Goal: Task Accomplishment & Management: Complete application form

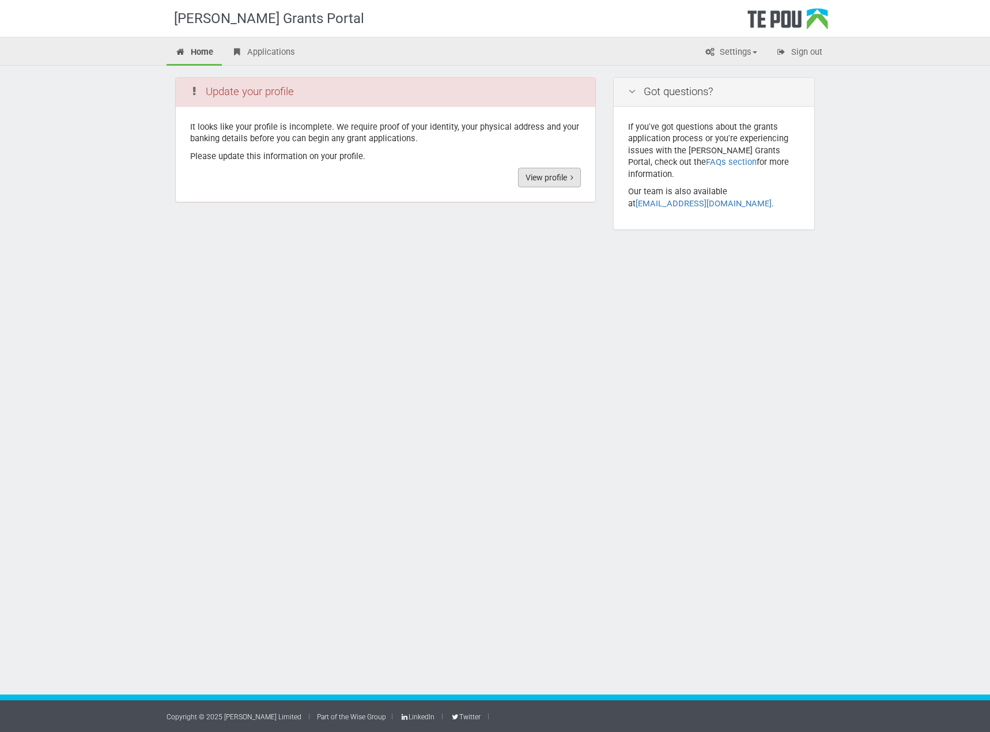
click at [549, 179] on link "View profile" at bounding box center [549, 178] width 63 height 20
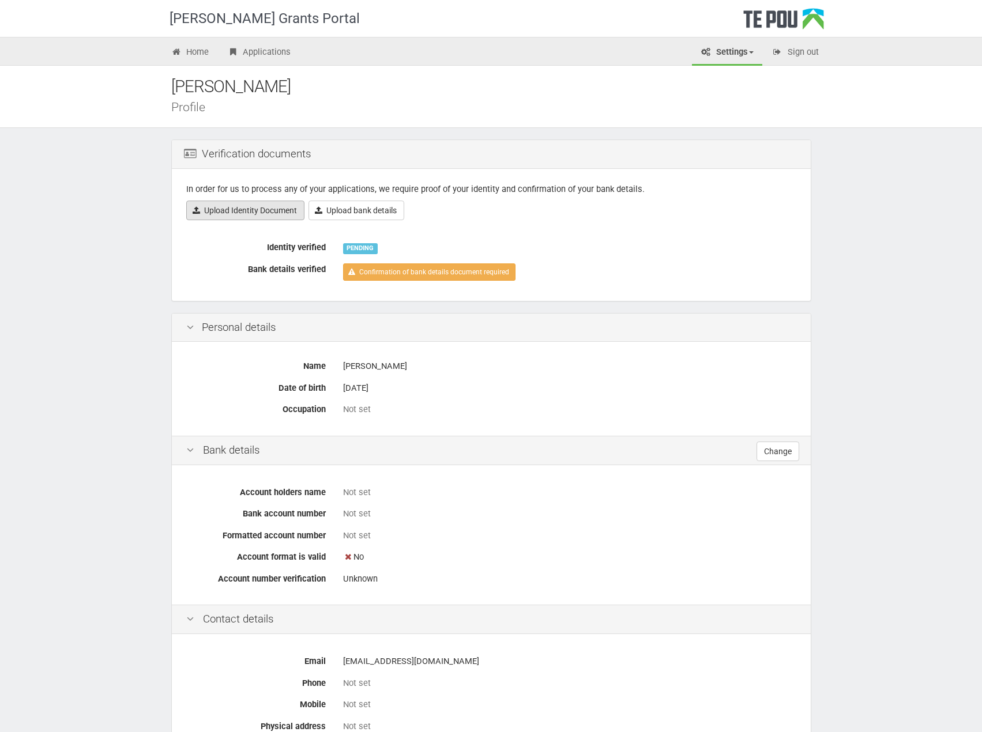
click at [255, 206] on link "Upload Identity Document" at bounding box center [245, 211] width 118 height 20
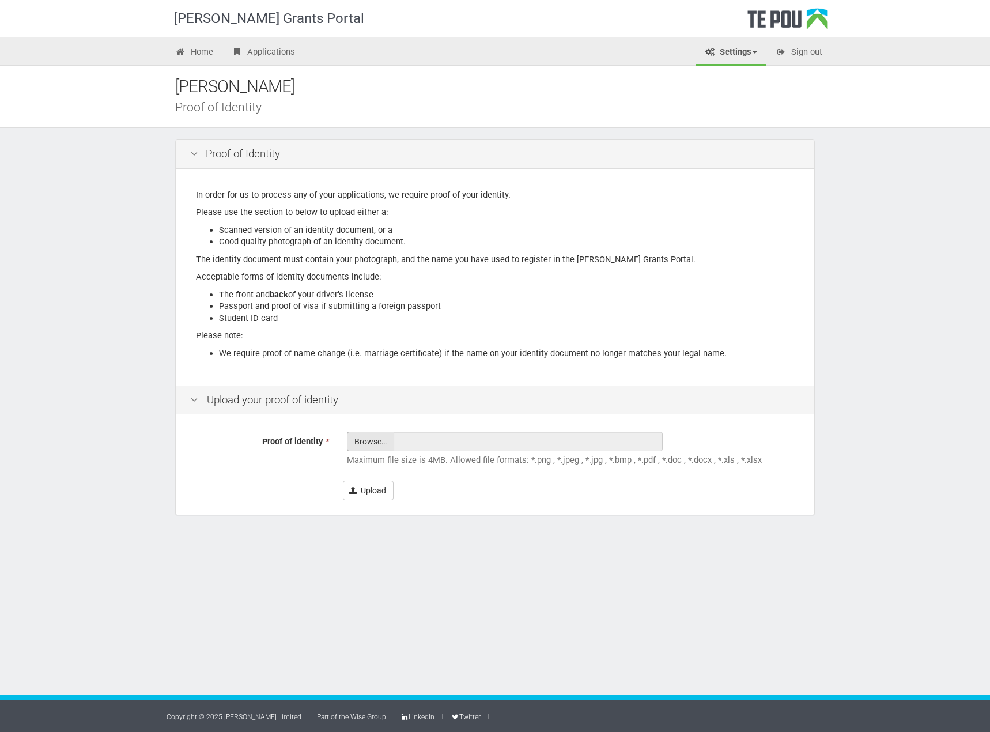
click at [366, 443] on input "Proof of identity *" at bounding box center [371, 473] width 46 height 82
type input "C:\fakepath\IMG_0393.jpg"
type input "IMG_0393.jpg"
click at [459, 443] on input "IMG_0393.jpg" at bounding box center [528, 442] width 269 height 20
drag, startPoint x: 481, startPoint y: 438, endPoint x: 359, endPoint y: 432, distance: 122.4
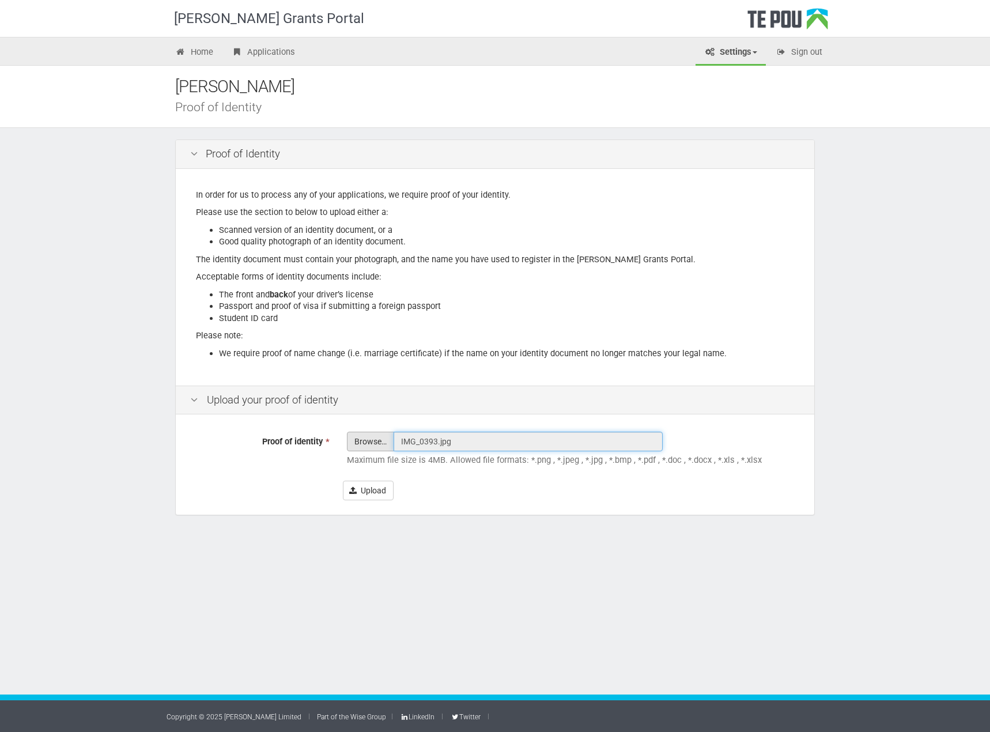
click at [355, 423] on div "Proof of identity * Browse… IMG_0393.jpg Maximum file size is 4MB. Allowed file…" at bounding box center [495, 465] width 639 height 97
drag, startPoint x: 451, startPoint y: 439, endPoint x: 421, endPoint y: 443, distance: 30.8
click at [421, 443] on input "IMG_0393.jpg" at bounding box center [528, 442] width 269 height 20
click at [371, 438] on input "Proof of identity *" at bounding box center [371, 473] width 46 height 82
click at [372, 442] on input "Proof of identity *" at bounding box center [371, 473] width 46 height 82
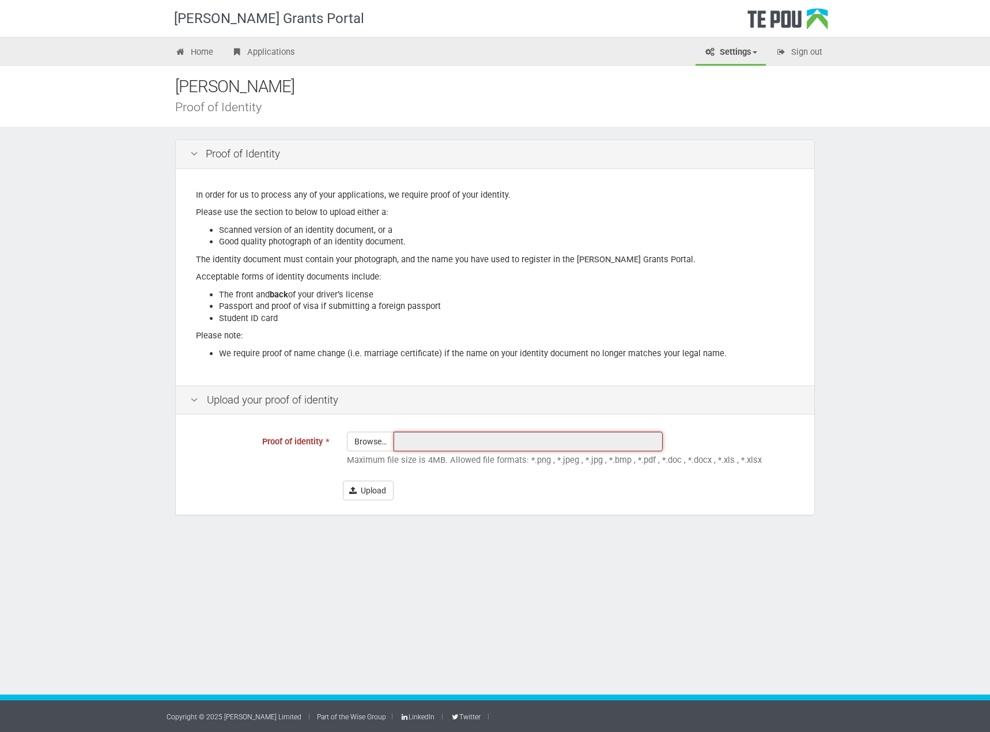
click at [420, 441] on input "text" at bounding box center [528, 442] width 269 height 20
click at [374, 440] on input "Proof of identity *" at bounding box center [371, 473] width 46 height 82
type input "C:\fakepath\Dana Luka Licence Front.jpg"
type input "Dana Luka Licence Front.jpg"
click at [368, 489] on button "Upload" at bounding box center [368, 491] width 51 height 20
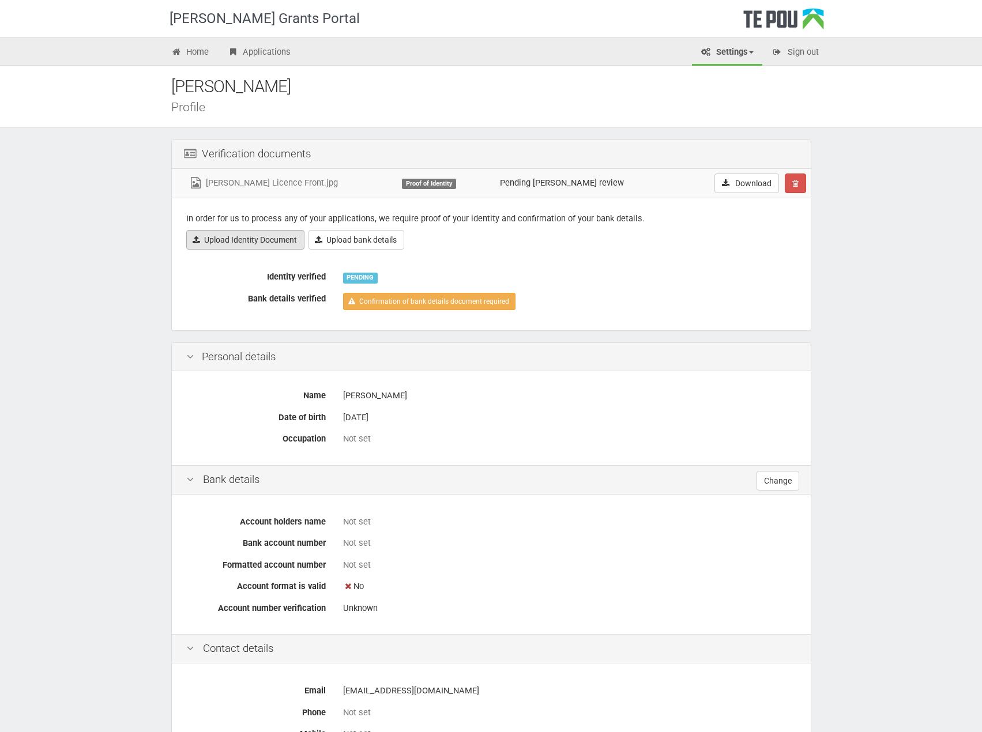
click at [239, 243] on link "Upload Identity Document" at bounding box center [245, 240] width 118 height 20
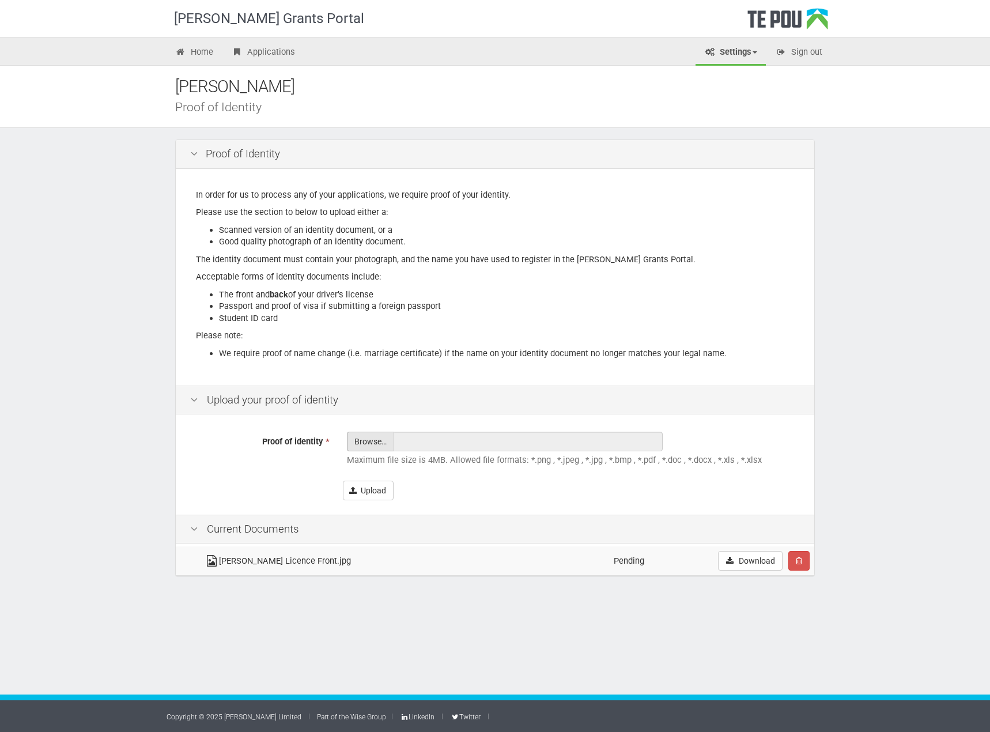
click at [371, 440] on input "Proof of identity *" at bounding box center [371, 473] width 46 height 82
type input "C:\fakepath\[PERSON_NAME] Licence - Back.jpg"
type input "[PERSON_NAME] Licence - Back.jpg"
click at [377, 443] on input "Proof of identity *" at bounding box center [371, 473] width 46 height 82
type input "C:\fakepath\Dana Luka Licence Front.jpg"
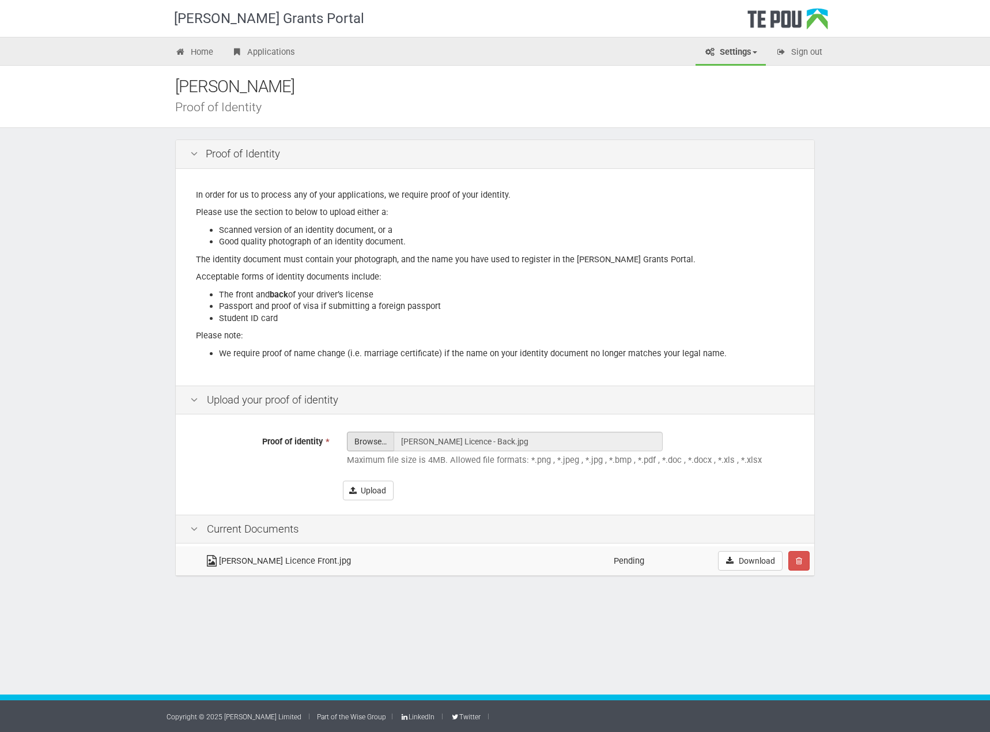
type input "Dana Luka Licence Front.jpg"
click at [378, 492] on button "Upload" at bounding box center [368, 491] width 51 height 20
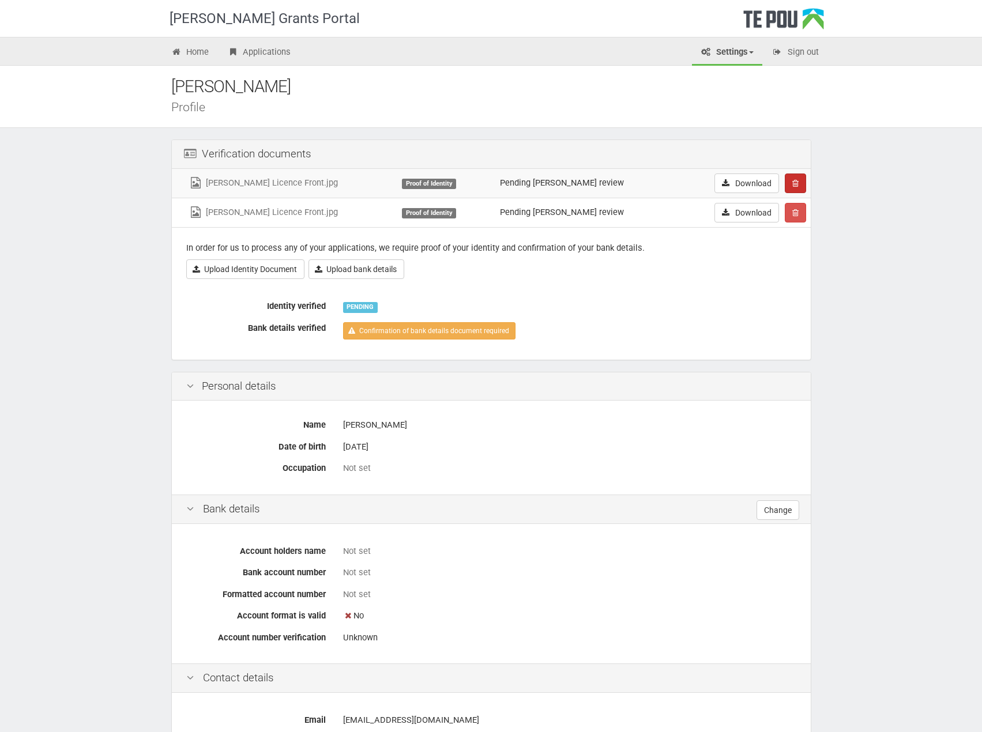
click at [799, 182] on button "button" at bounding box center [795, 184] width 21 height 20
click at [834, 206] on link "Confrim delete" at bounding box center [830, 205] width 91 height 15
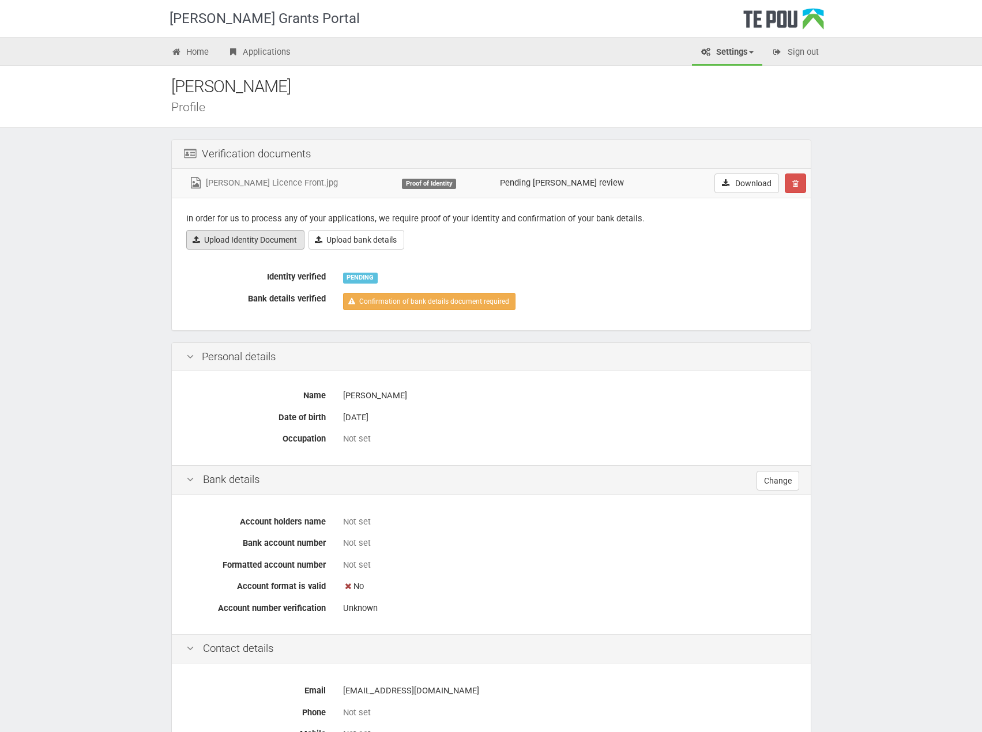
click at [250, 237] on link "Upload Identity Document" at bounding box center [245, 240] width 118 height 20
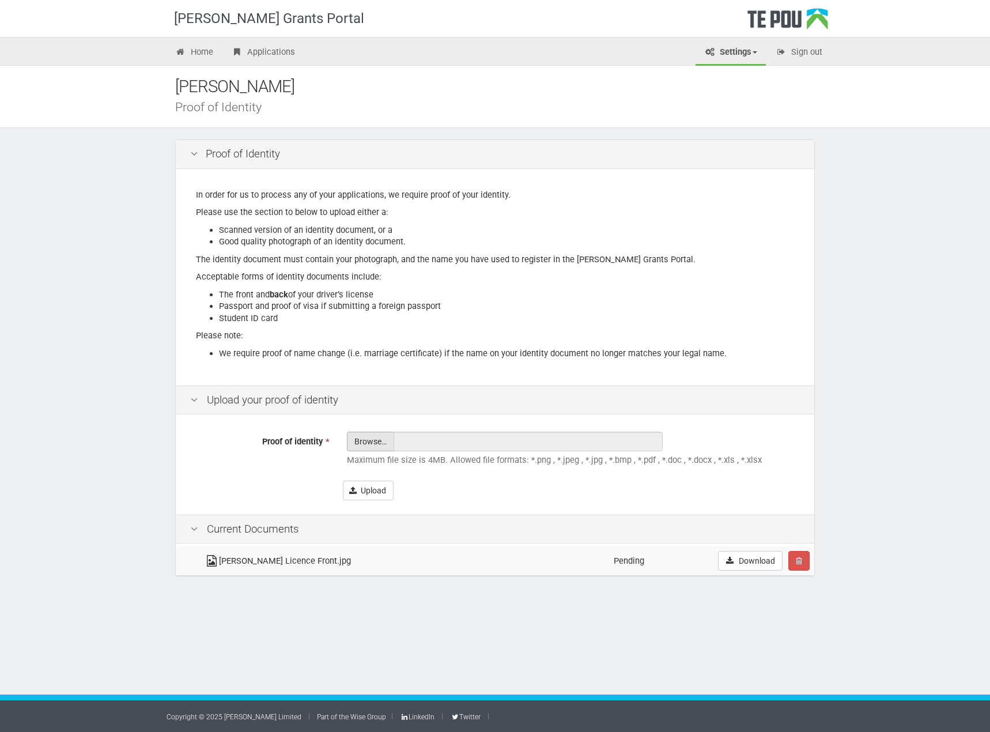
click at [376, 443] on input "Proof of identity *" at bounding box center [371, 473] width 46 height 82
type input "C:\fakepath\[PERSON_NAME] Licence - Back.jpg"
type input "[PERSON_NAME] Licence - Back.jpg"
click at [371, 489] on button "Upload" at bounding box center [368, 491] width 51 height 20
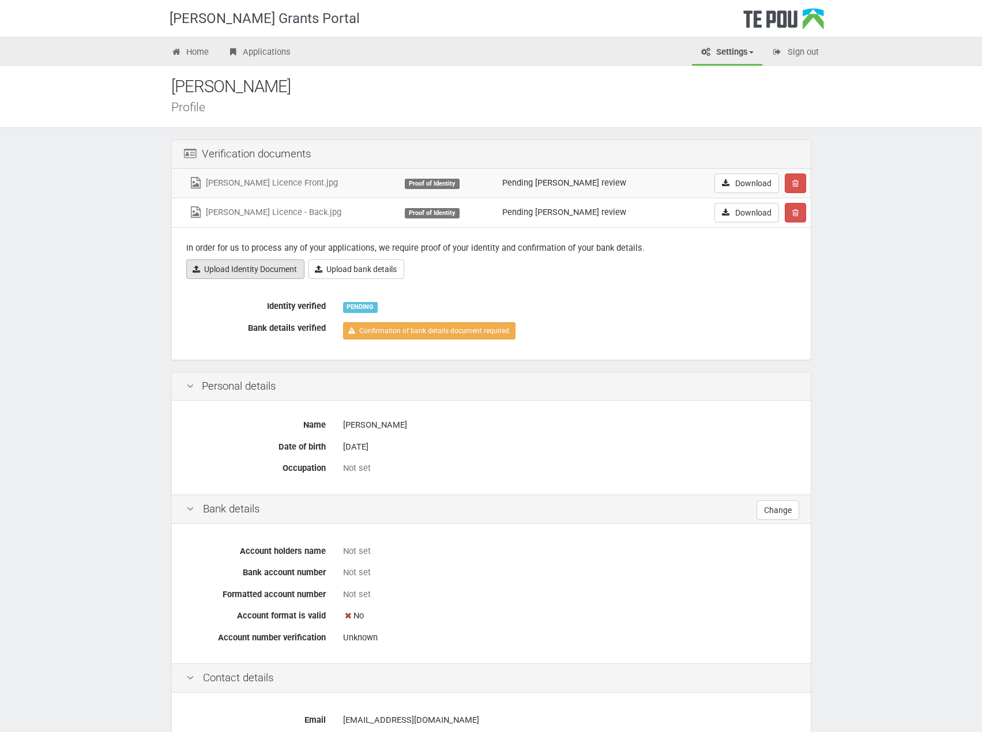
click at [221, 270] on link "Upload Identity Document" at bounding box center [245, 269] width 118 height 20
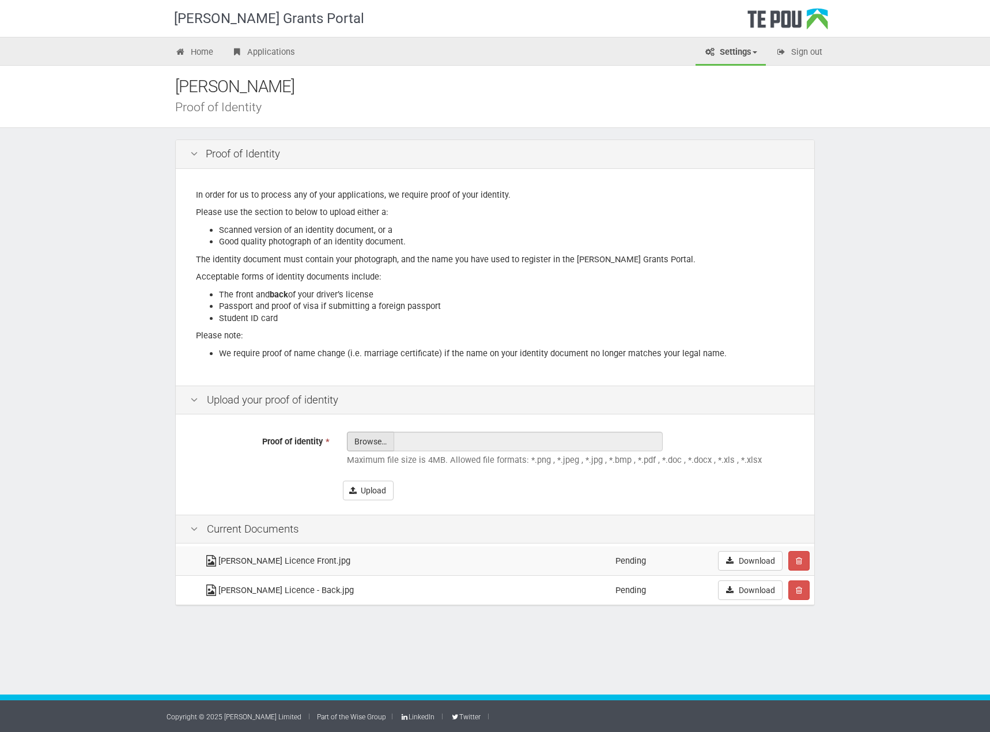
click at [366, 435] on input "Proof of identity *" at bounding box center [371, 473] width 46 height 82
click at [364, 440] on input "Proof of identity *" at bounding box center [371, 473] width 46 height 82
type input "C:\fakepath\Passport (1).pdf"
type input "Passport (1).pdf"
click at [372, 492] on button "Upload" at bounding box center [368, 491] width 51 height 20
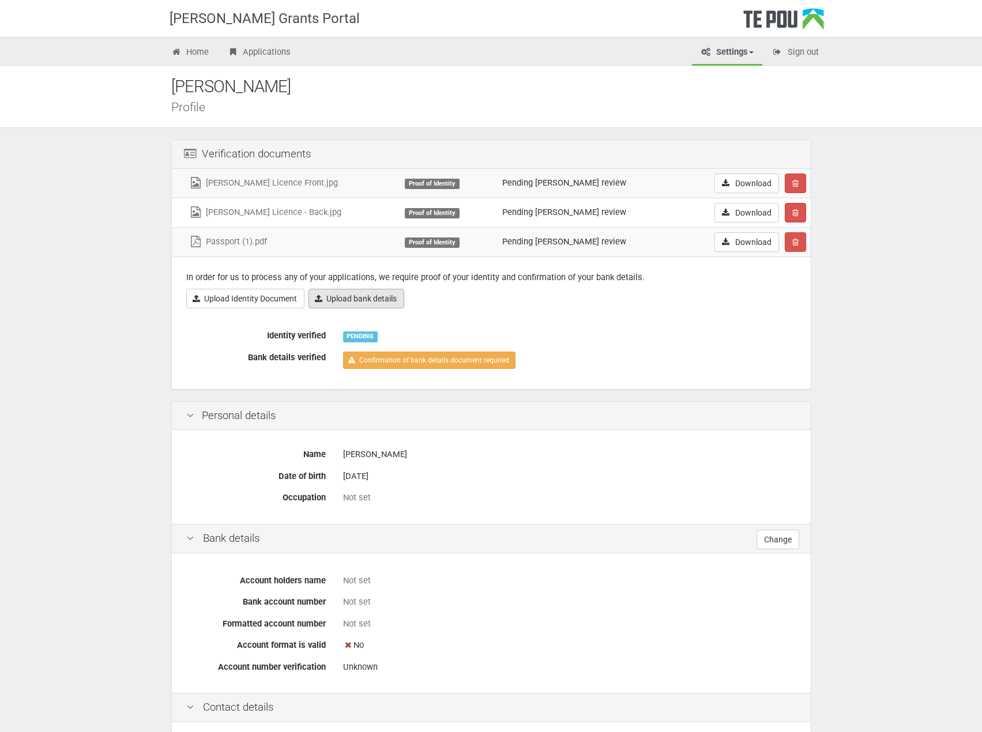
click at [367, 302] on link "Upload bank details" at bounding box center [356, 299] width 96 height 20
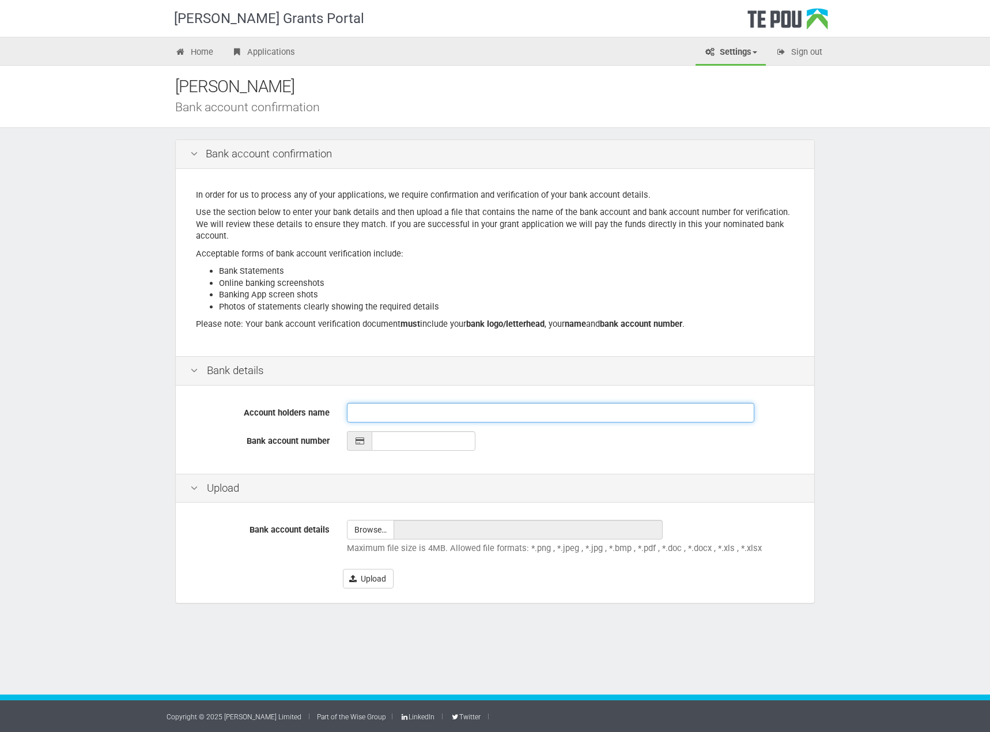
click at [375, 415] on input "Account holders name" at bounding box center [551, 413] width 408 height 20
paste input "[PERSON_NAME]"
type input "[PERSON_NAME]"
paste input "38-9003-0085557-00"
type input "38-9003-0085557-00"
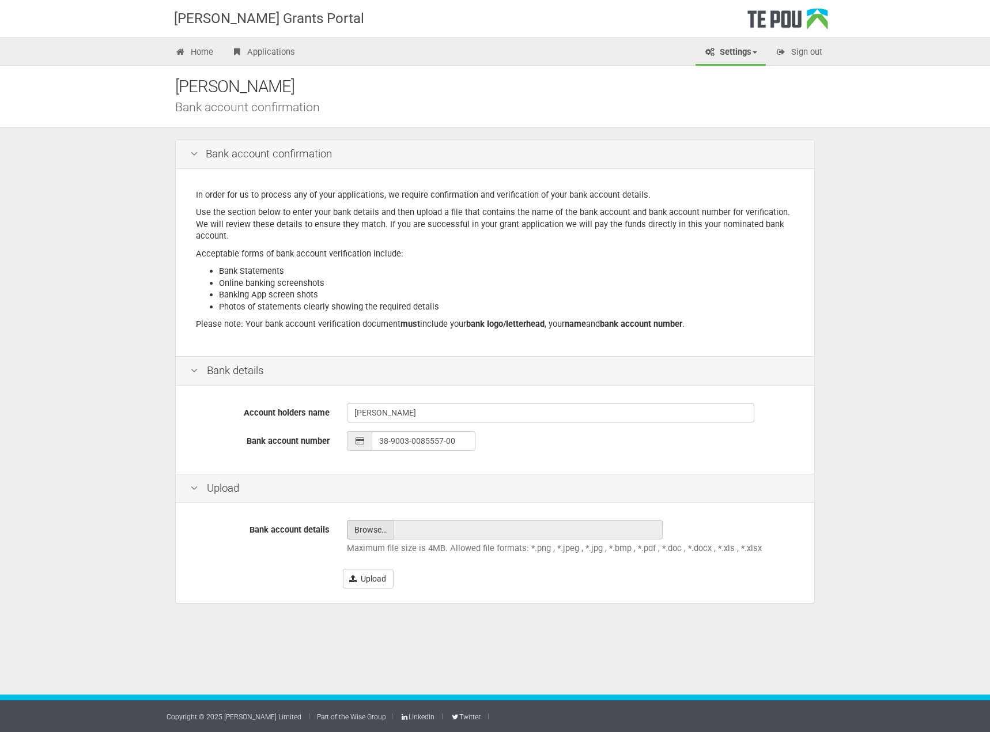
click at [370, 530] on input "file" at bounding box center [371, 530] width 46 height 18
type input "C:\fakepath\Kiwibank screenshot.docx"
type input "Kiwibank screenshot.docx"
click at [374, 580] on button "Upload" at bounding box center [368, 579] width 51 height 20
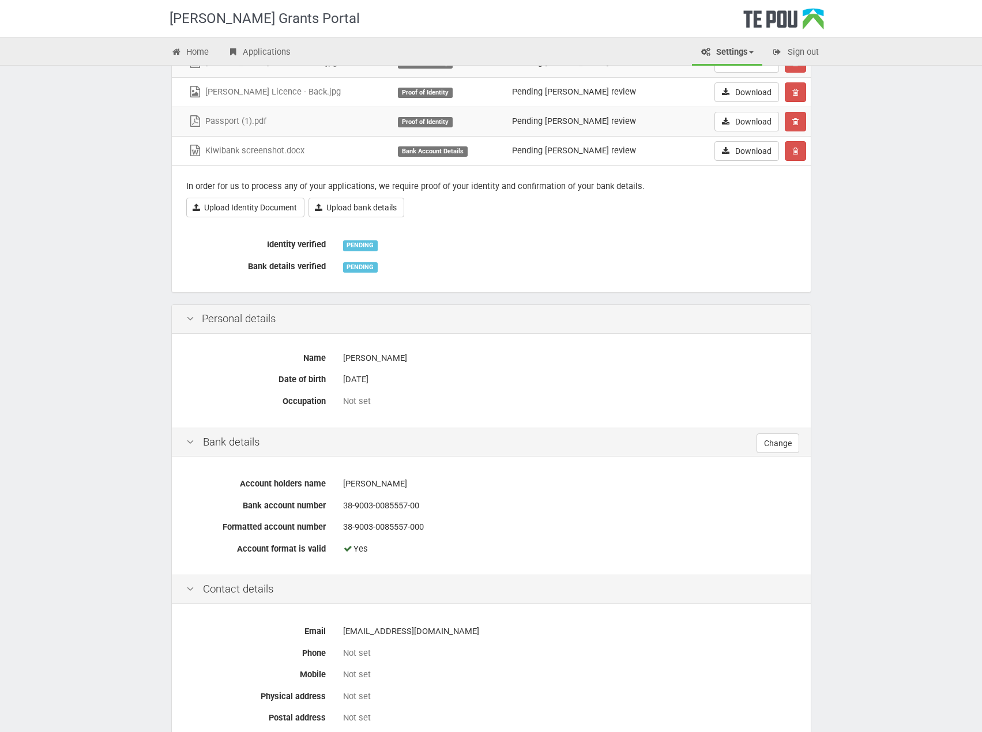
scroll to position [180, 0]
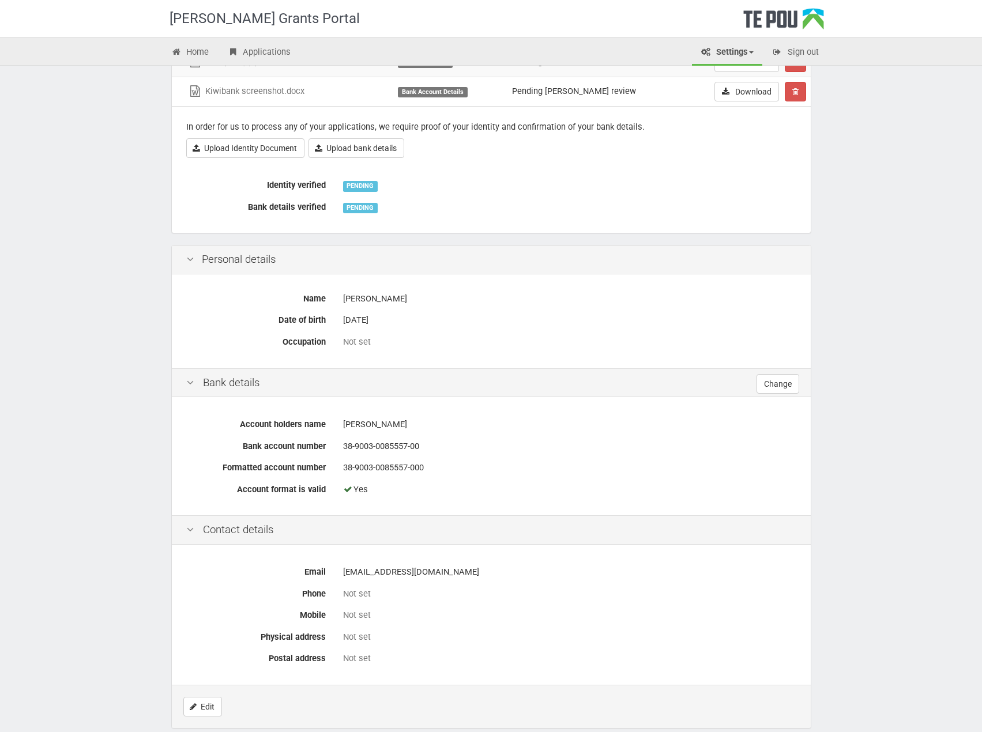
click at [361, 340] on div "Not set" at bounding box center [569, 342] width 453 height 12
drag, startPoint x: 385, startPoint y: 346, endPoint x: 368, endPoint y: 345, distance: 16.8
click at [368, 345] on div "Not set" at bounding box center [569, 342] width 453 height 12
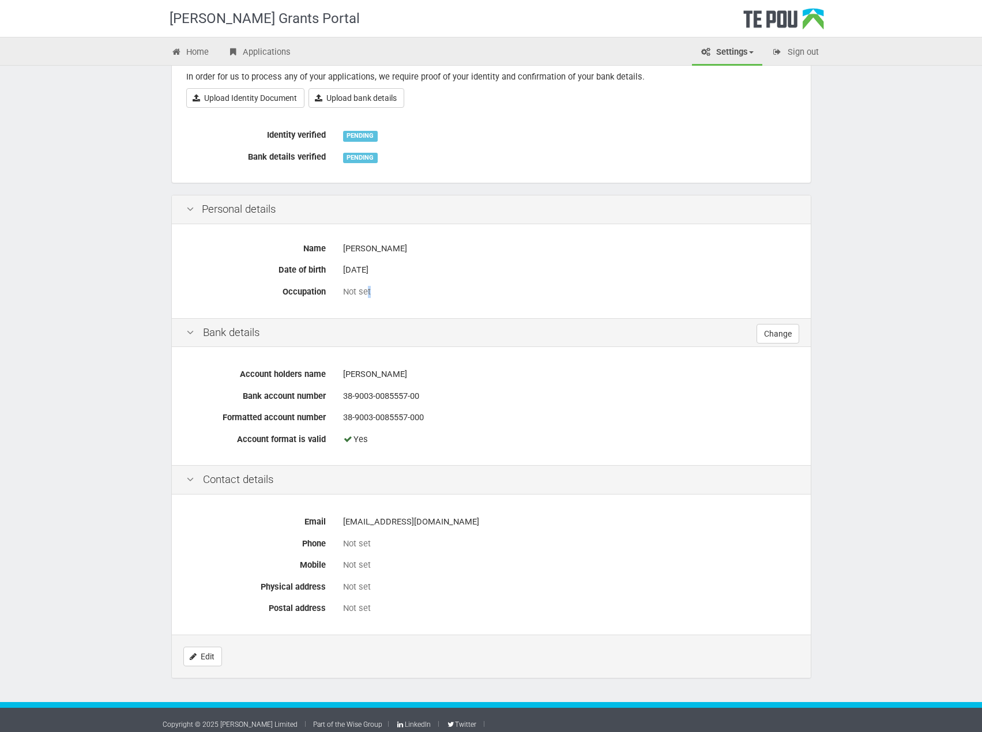
scroll to position [231, 0]
click at [201, 660] on link "Edit" at bounding box center [202, 656] width 39 height 20
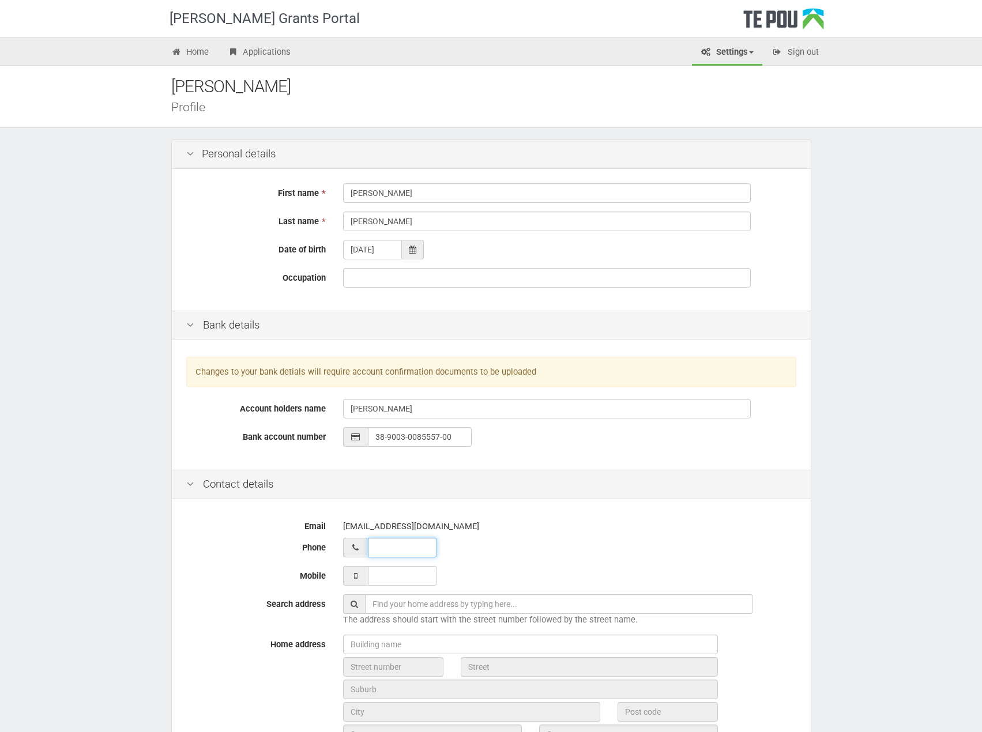
type input "__ ___ ______"
click at [390, 549] on input "__ ___ ______" at bounding box center [402, 548] width 69 height 20
click at [388, 581] on input "___ ___ _____" at bounding box center [402, 576] width 69 height 20
type input "022 300 7450"
click at [504, 575] on div "022 300 7450" at bounding box center [569, 576] width 453 height 20
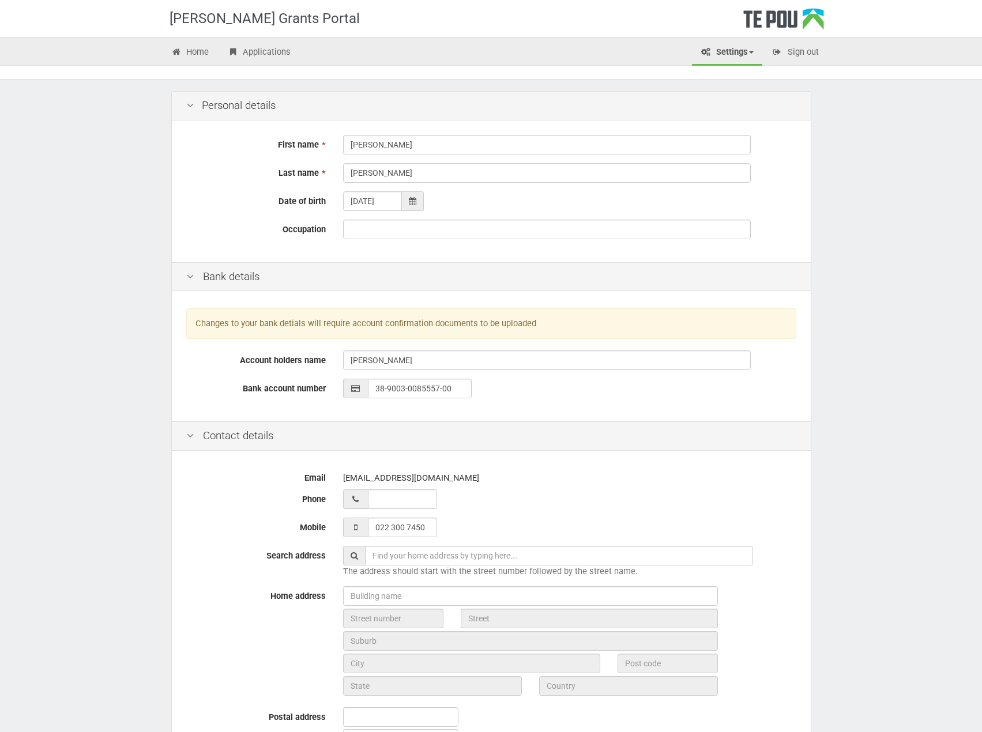
scroll to position [115, 0]
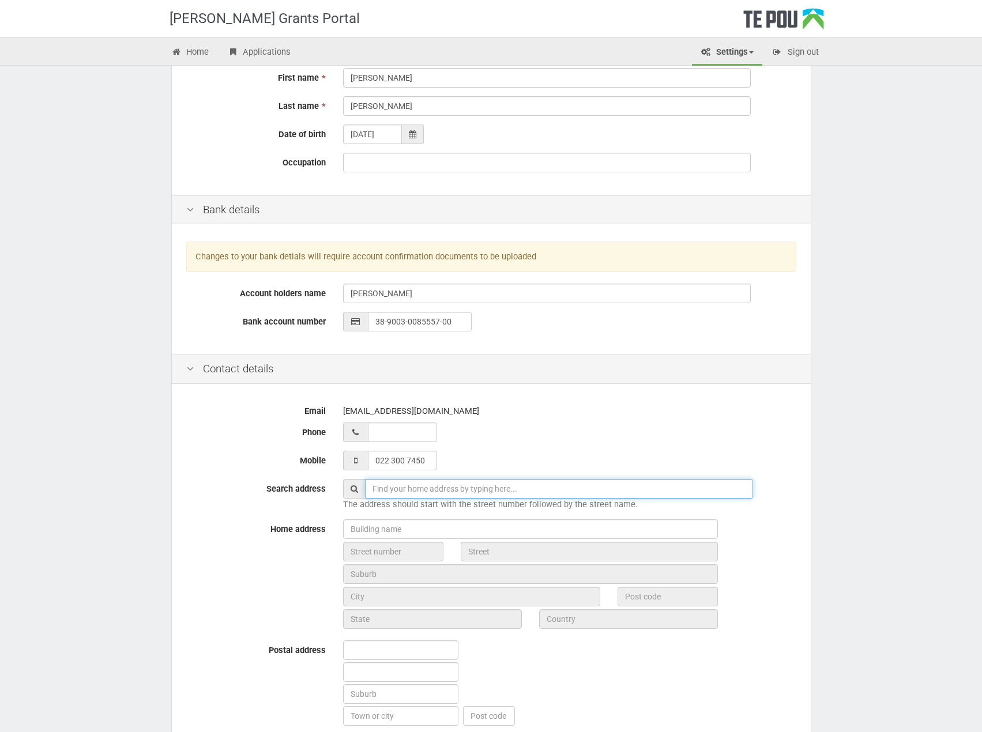
click at [390, 491] on input "text" at bounding box center [559, 489] width 388 height 20
click at [392, 491] on input "text" at bounding box center [559, 489] width 388 height 20
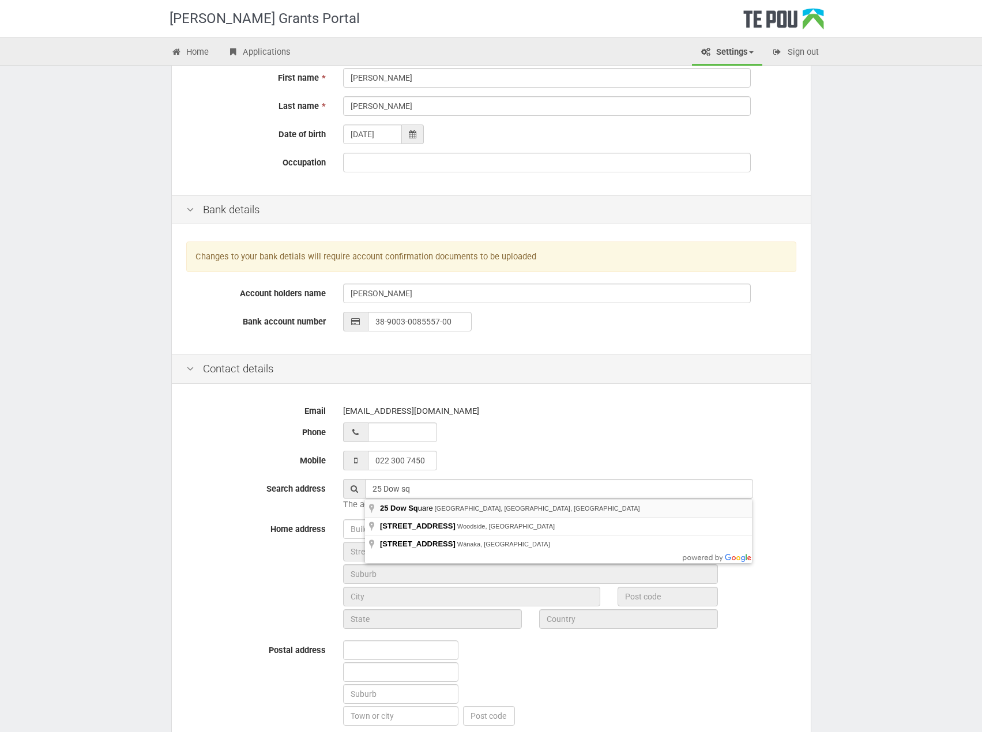
type input "25 Dow Square, Wigram, Christchurch, New Zealand"
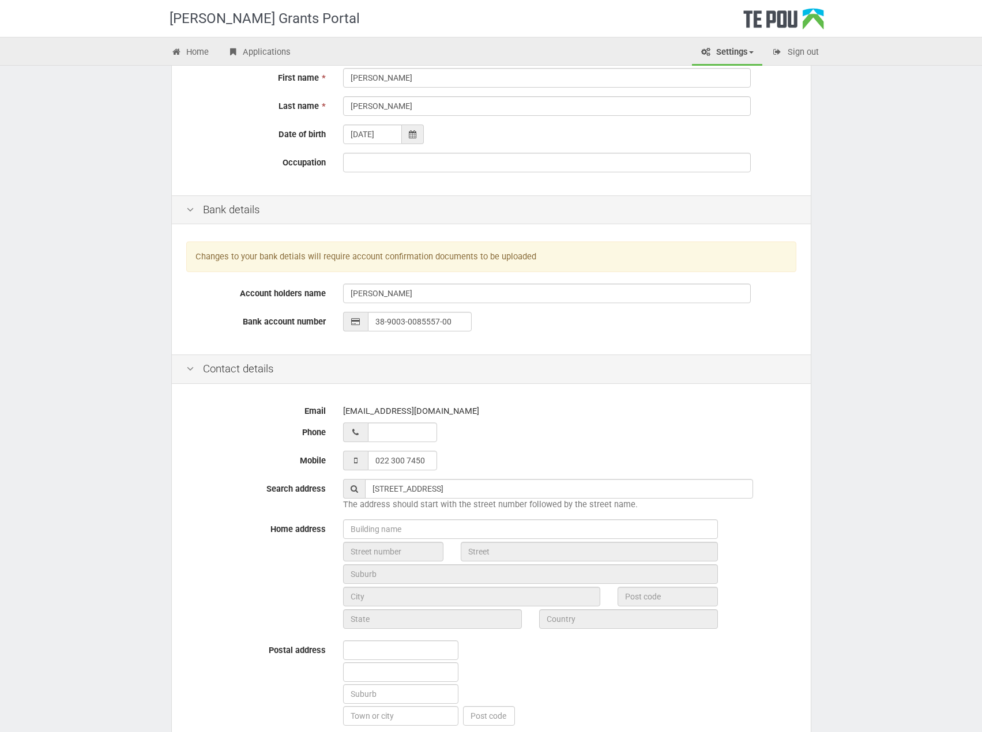
type input "25"
type input "Dow Square"
type input "Christchurch"
type input "8025"
type input "Canterbury Region"
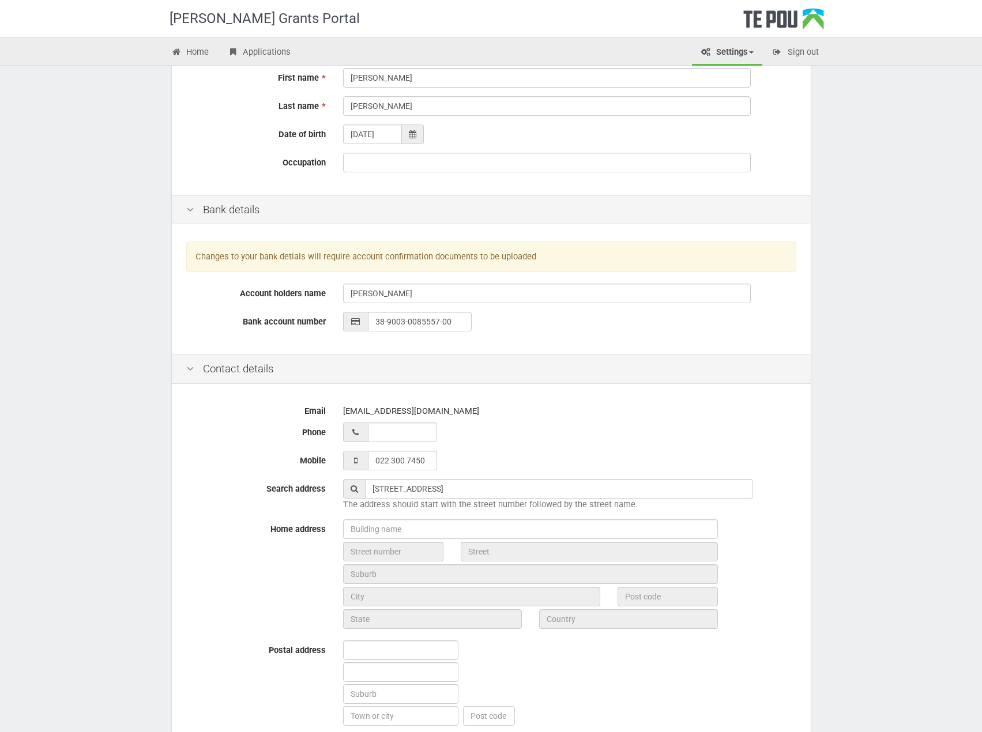
type input "New Zealand"
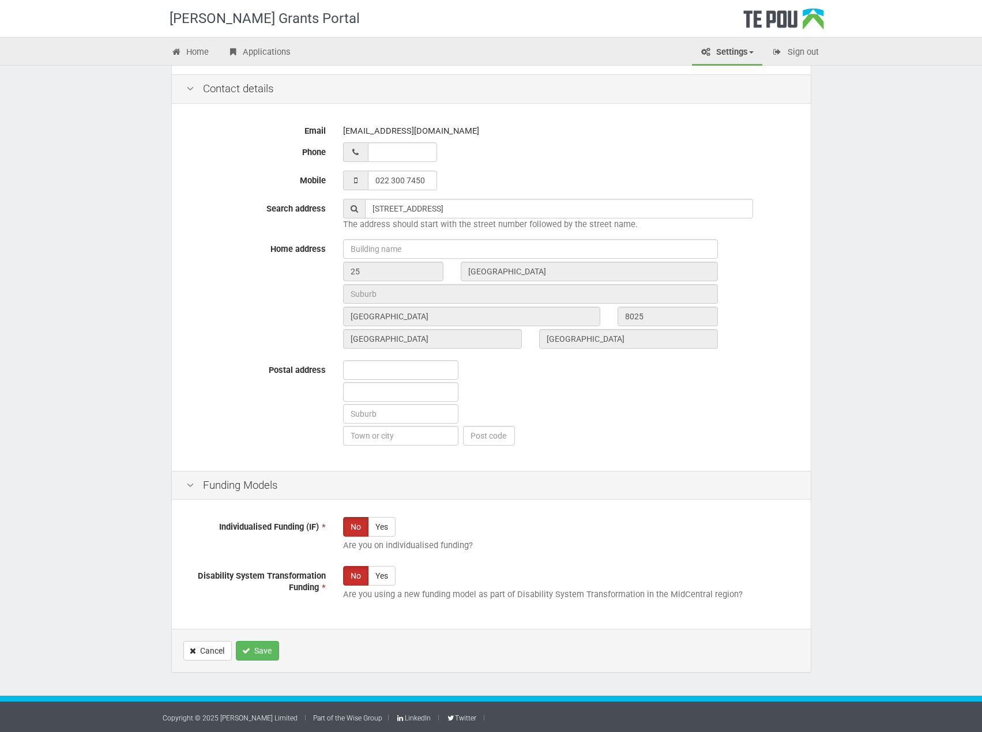
scroll to position [397, 0]
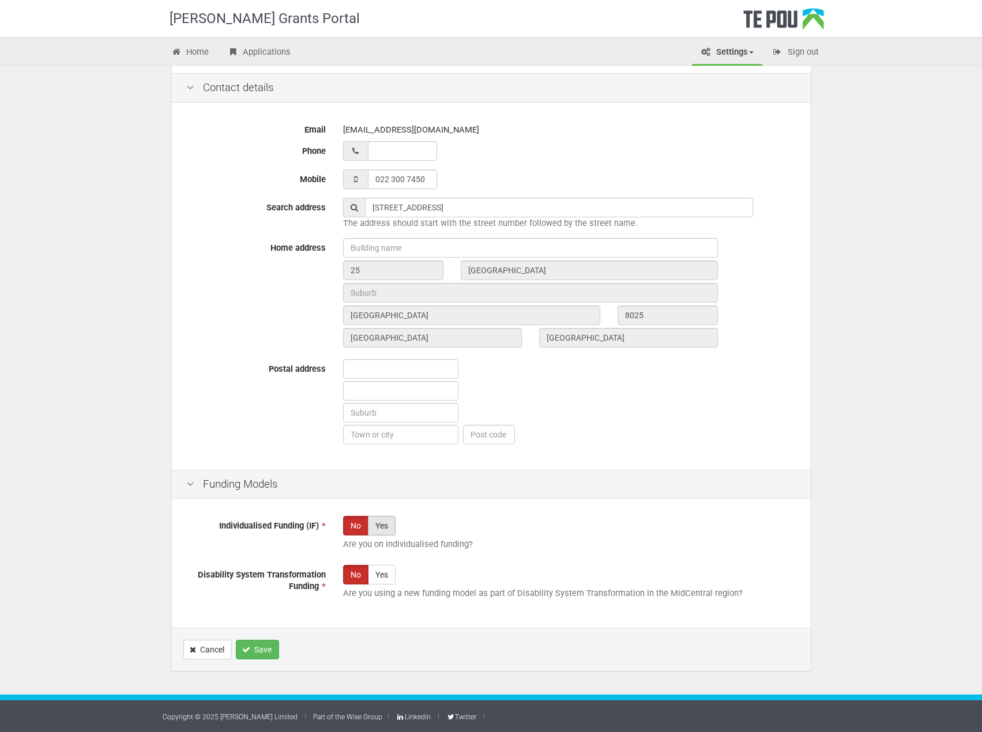
click at [381, 525] on label "Yes" at bounding box center [382, 526] width 28 height 20
radio input "true"
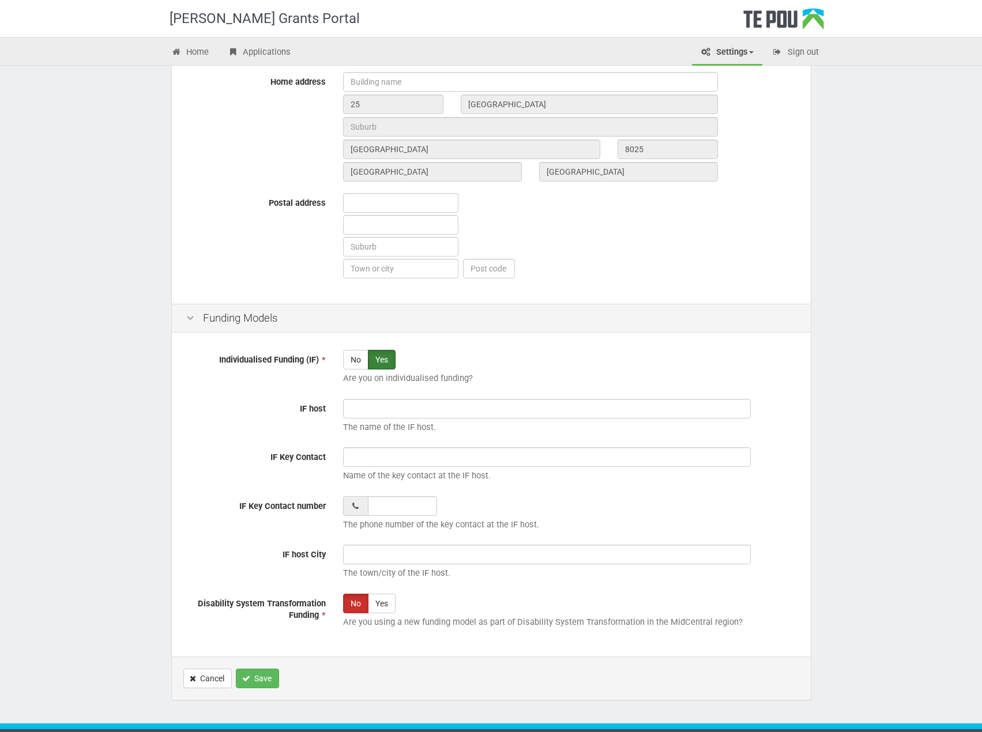
scroll to position [570, 0]
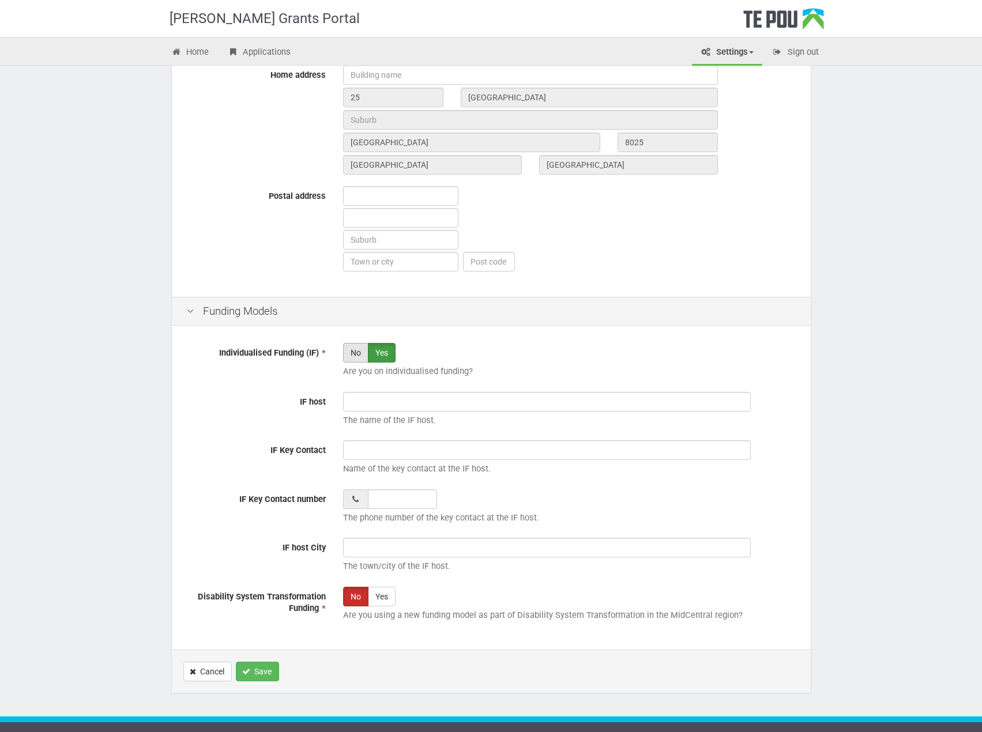
click at [357, 352] on label "No" at bounding box center [355, 353] width 25 height 20
radio input "true"
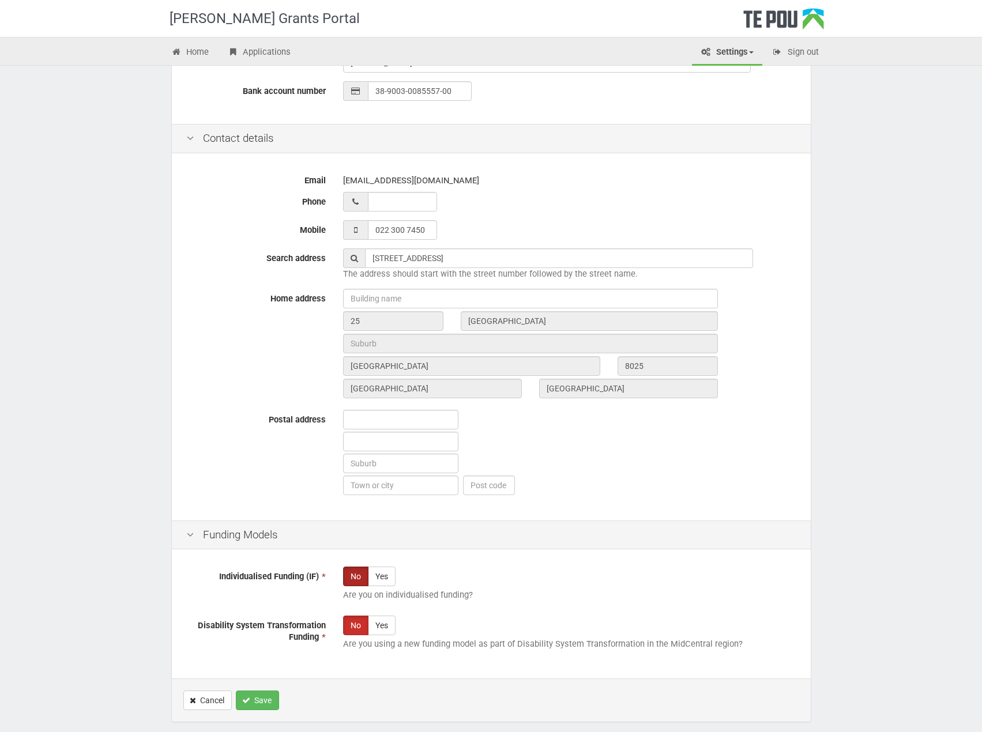
scroll to position [397, 0]
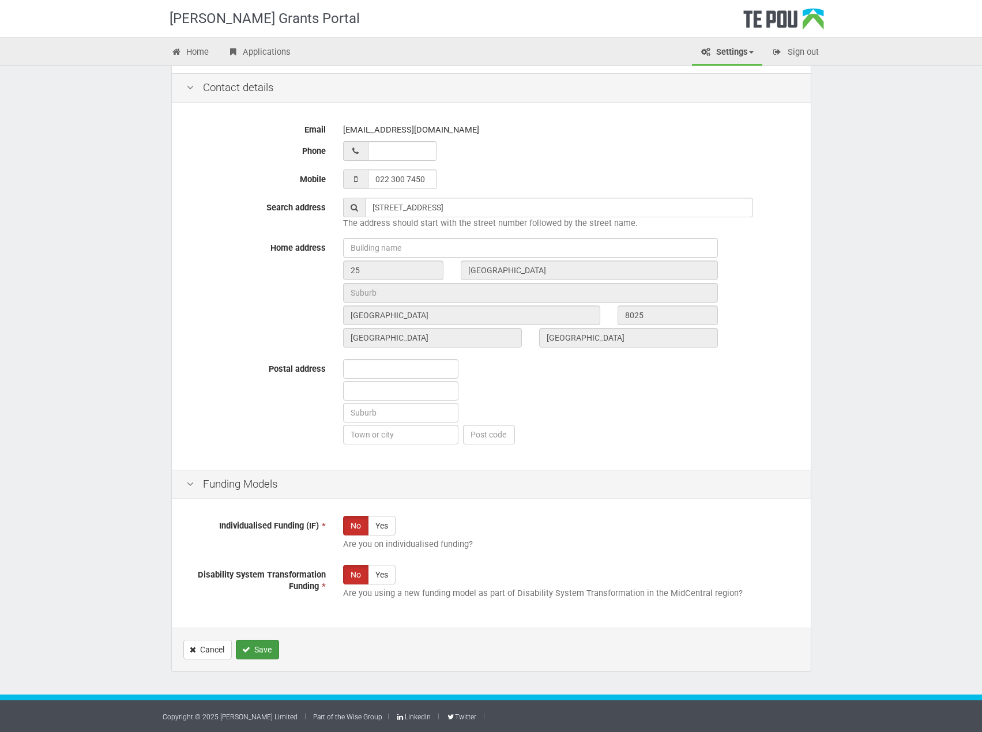
click at [262, 649] on button "Save" at bounding box center [257, 650] width 43 height 20
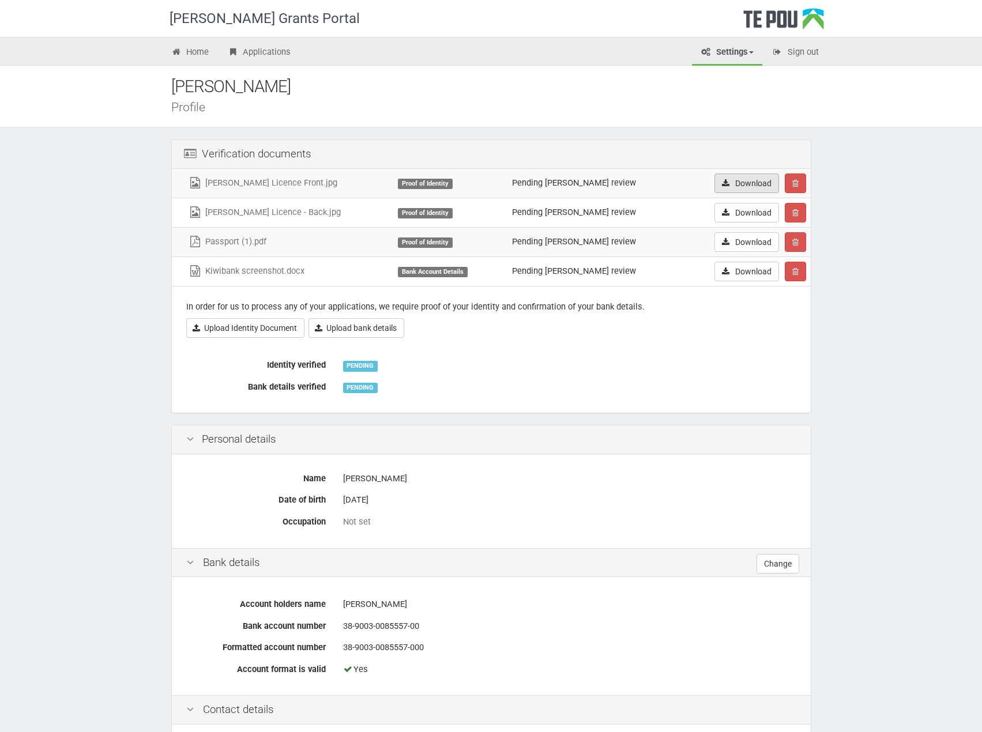
click at [721, 179] on icon at bounding box center [726, 183] width 10 height 8
click at [194, 52] on link "Home" at bounding box center [190, 52] width 55 height 25
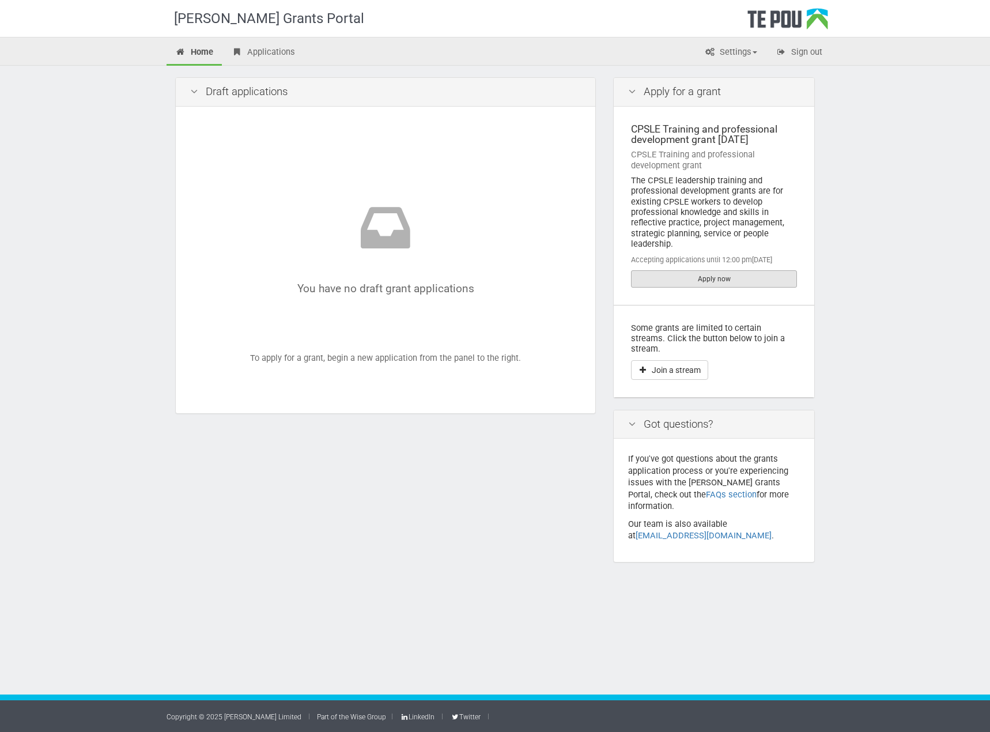
click at [735, 276] on link "Apply now" at bounding box center [714, 278] width 166 height 17
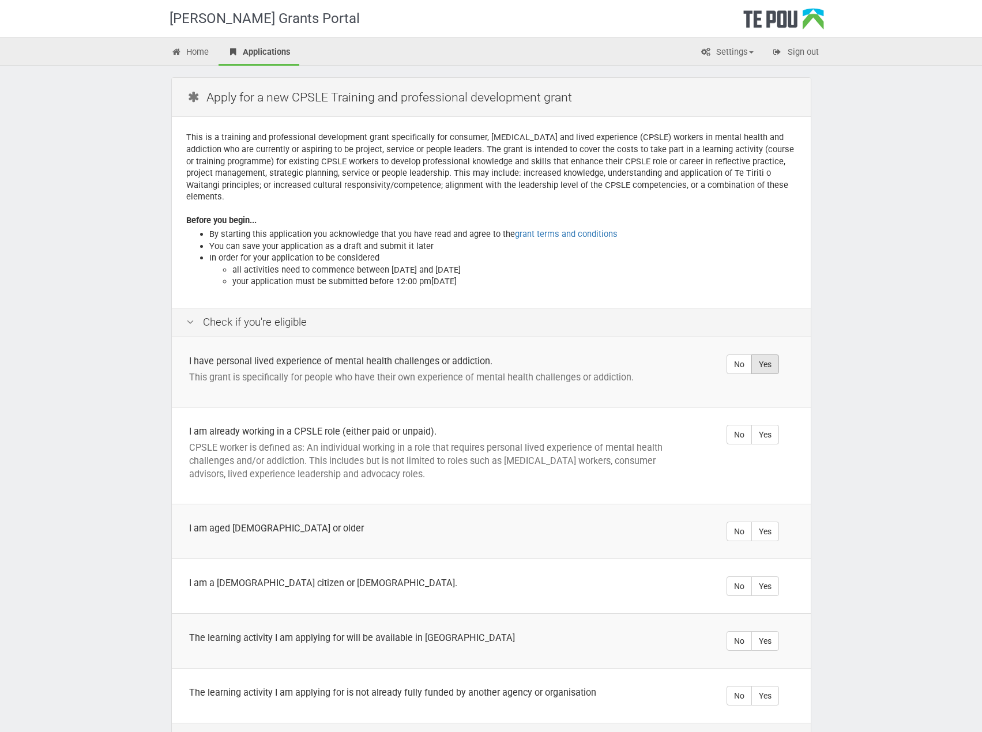
click at [769, 356] on label "Yes" at bounding box center [765, 365] width 28 height 20
radio input "true"
click at [769, 425] on label "Yes" at bounding box center [765, 435] width 28 height 20
radio input "true"
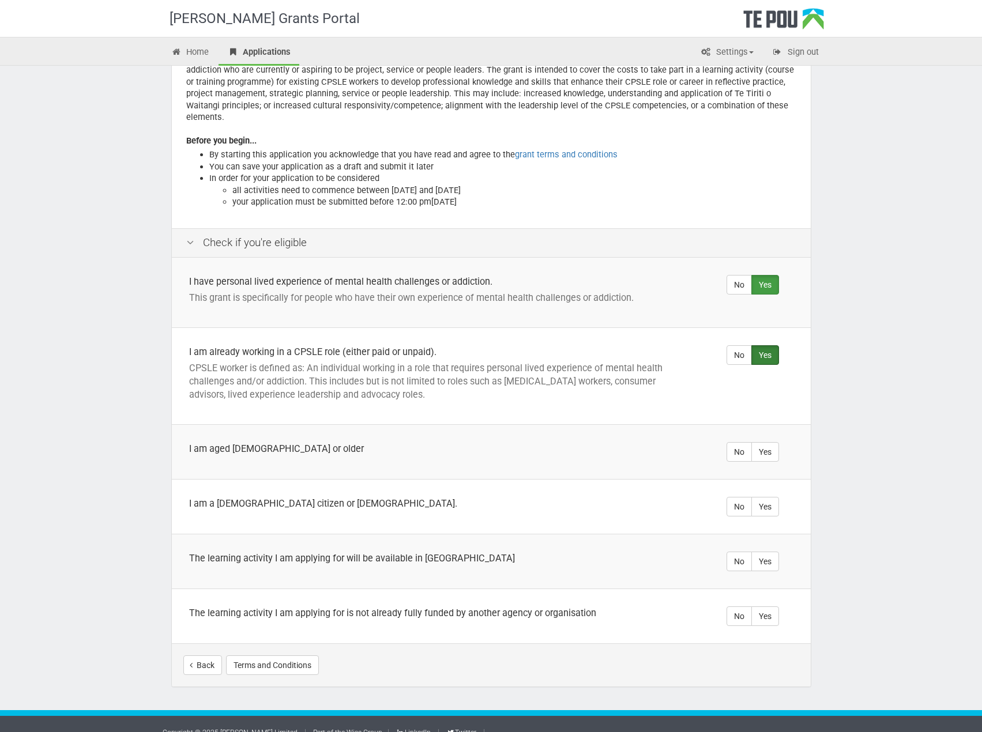
scroll to position [83, 0]
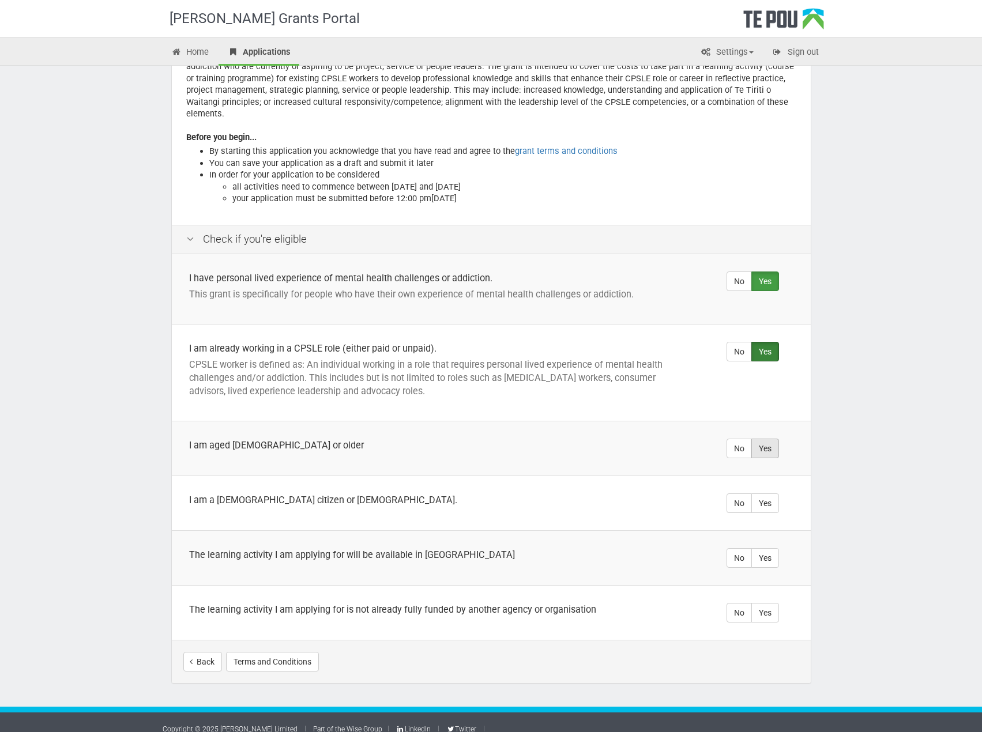
click at [770, 439] on label "Yes" at bounding box center [765, 449] width 28 height 20
radio input "true"
click at [767, 493] on label "Yes" at bounding box center [765, 503] width 28 height 20
radio input "true"
click at [769, 548] on label "Yes" at bounding box center [765, 558] width 28 height 20
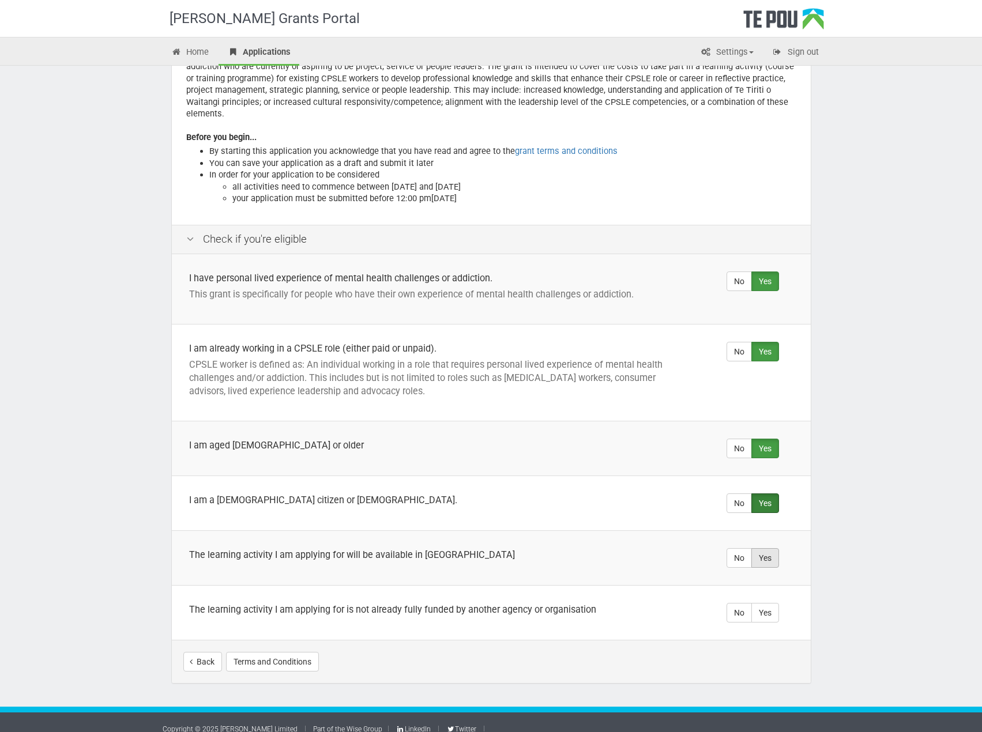
radio input "true"
click at [767, 603] on label "Yes" at bounding box center [765, 613] width 28 height 20
radio input "true"
click at [770, 652] on button "Start your application" at bounding box center [749, 662] width 100 height 20
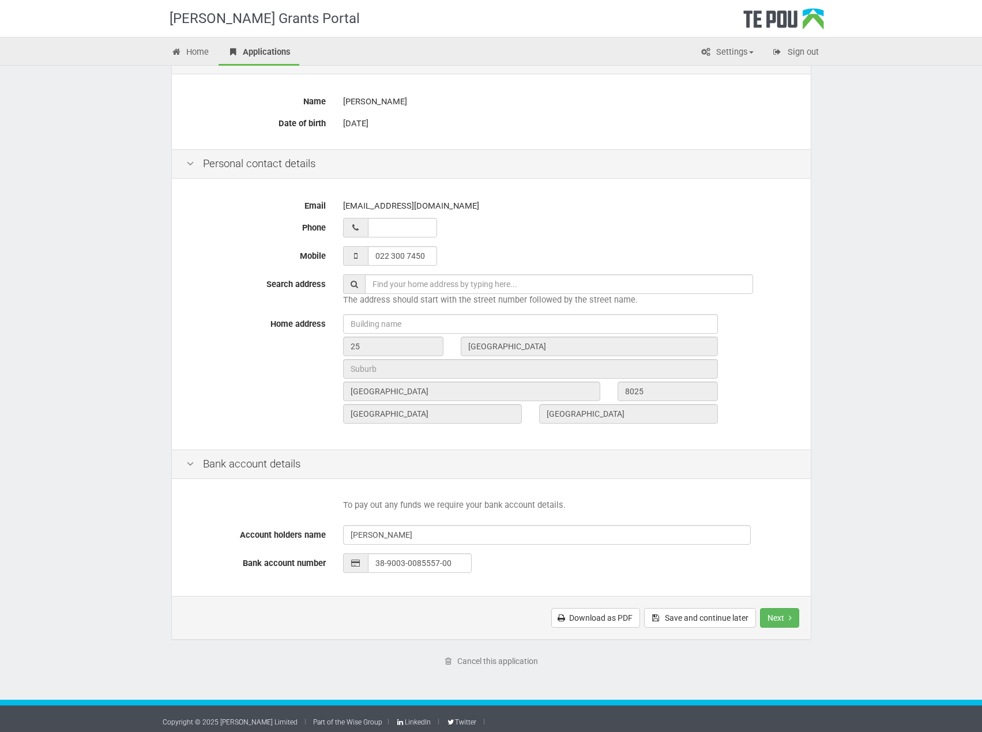
scroll to position [177, 0]
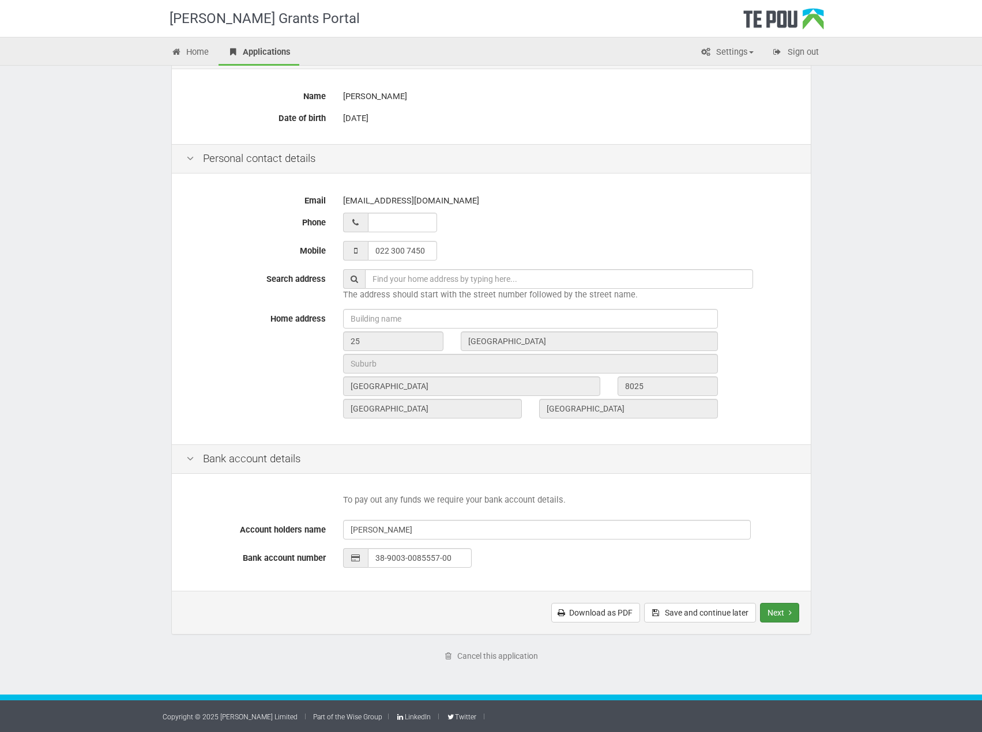
click at [778, 615] on button "Next" at bounding box center [779, 613] width 39 height 20
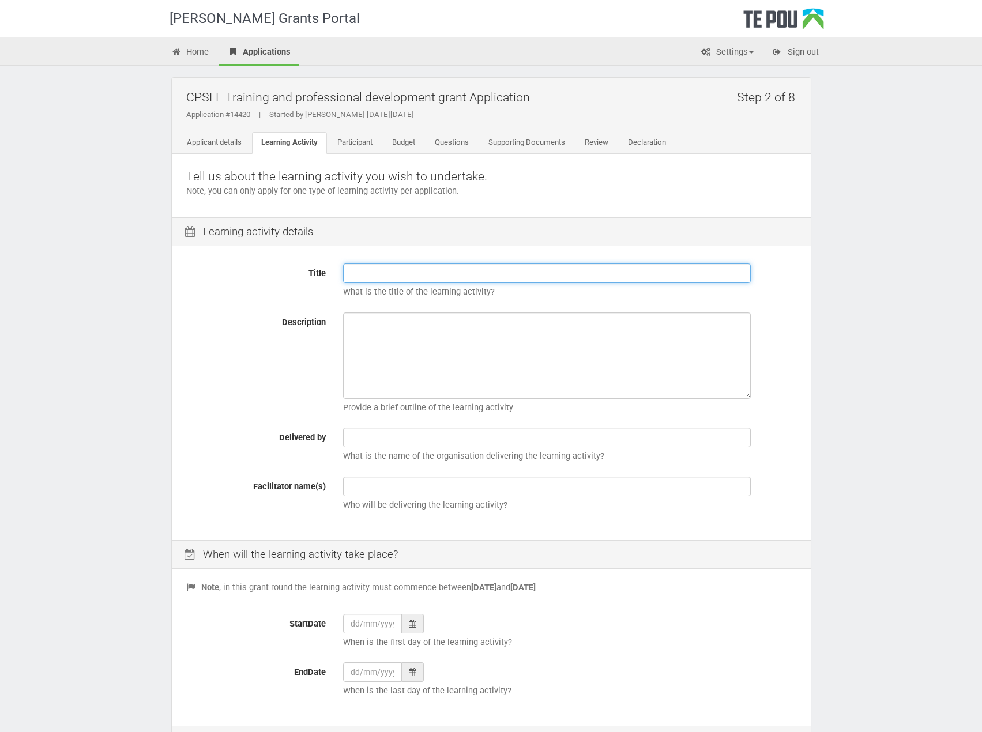
click at [390, 274] on input "Title" at bounding box center [547, 273] width 408 height 20
paste input "He Puāwai Manukura - Lived Experienced Leadership programme."
paste input "Odyssey Learning - [MEDICAL_DATA] 101 Training"
drag, startPoint x: 573, startPoint y: 276, endPoint x: 342, endPoint y: 272, distance: 231.2
click at [342, 272] on div "He Puāwai Manukura - Lived Experienced Leadership programme & Odyssey Learning …" at bounding box center [569, 283] width 470 height 40
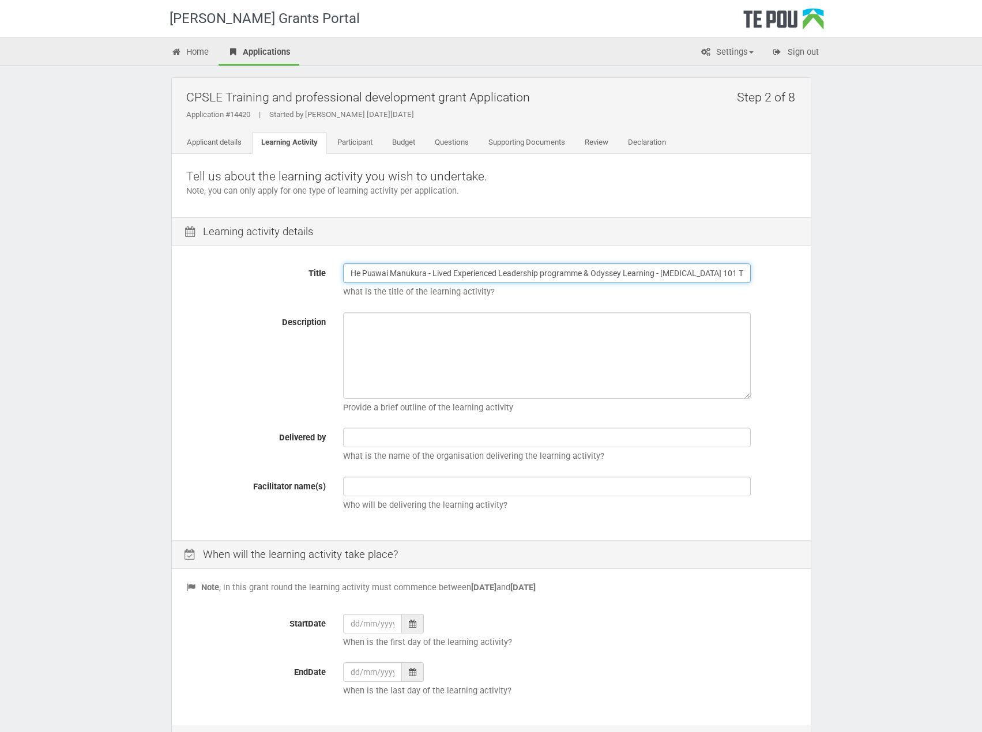
type input "He Puāwai Manukura - Lived Experienced Leadership programme & Odyssey Learning …"
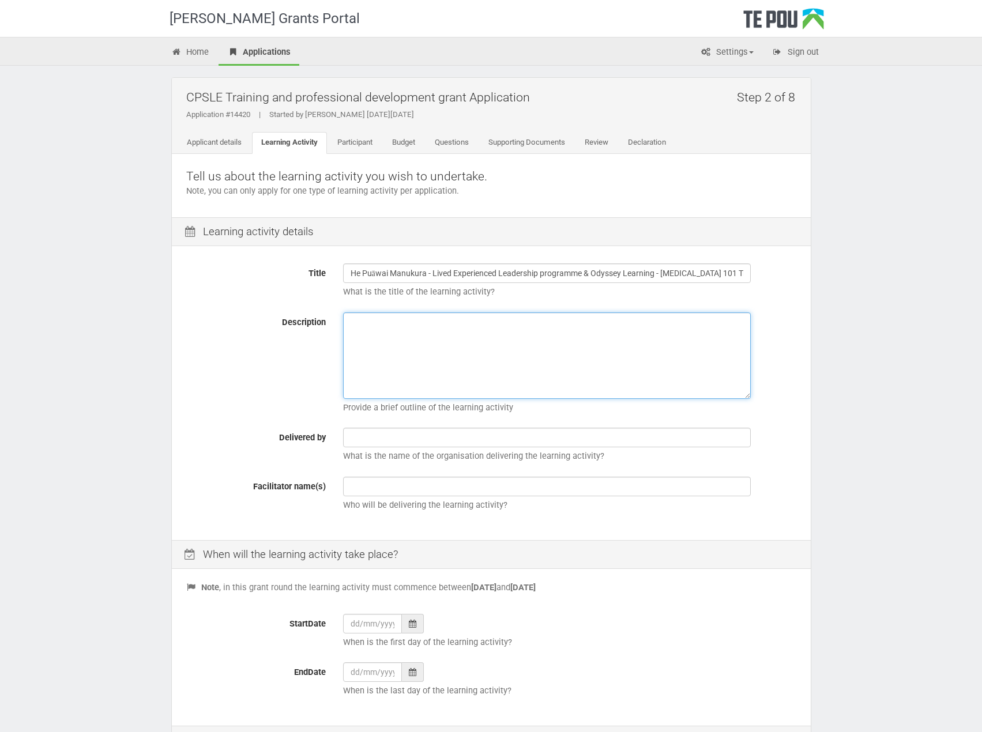
click at [363, 339] on textarea "Description" at bounding box center [547, 355] width 408 height 86
paste textarea "He Puāwai Manukura - Lived Experienced Leadership programme"
drag, startPoint x: 738, startPoint y: 322, endPoint x: 597, endPoint y: 326, distance: 140.7
click at [597, 326] on textarea "He Puāwai Manukura - Lived Experienced Leadership programme (4 Thursdays in Nov…" at bounding box center [547, 355] width 408 height 86
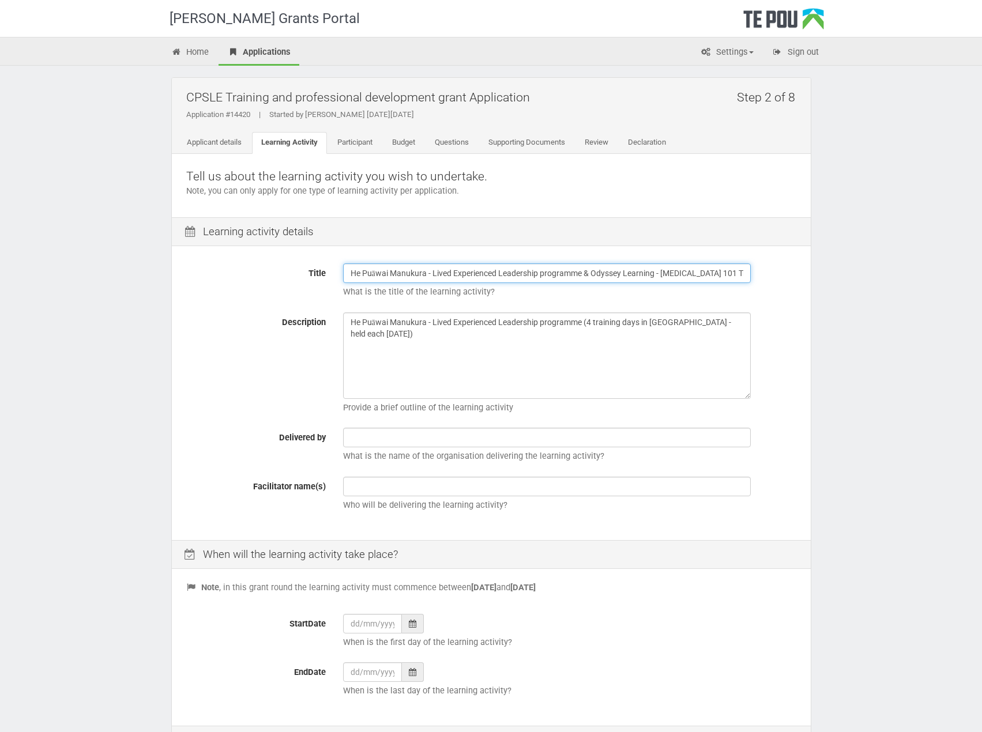
scroll to position [0, 12]
drag, startPoint x: 593, startPoint y: 274, endPoint x: 760, endPoint y: 290, distance: 167.3
click at [760, 290] on div "He Puāwai Manukura - Lived Experienced Leadership programme & Odyssey Learning …" at bounding box center [569, 283] width 470 height 40
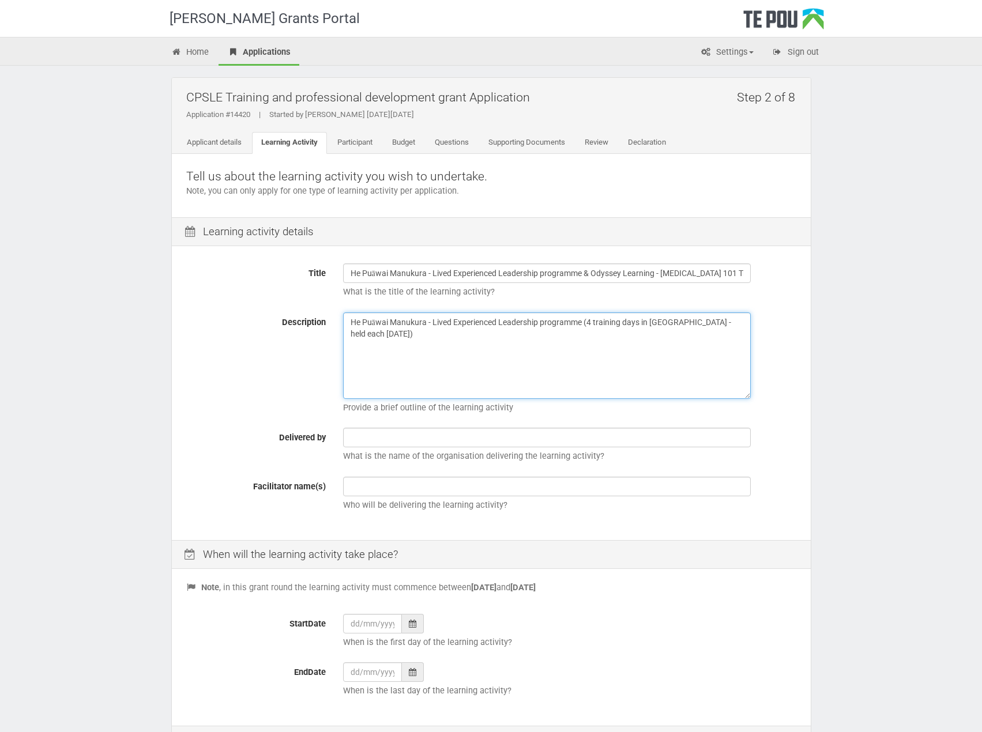
click at [361, 361] on textarea "He Puāwai Manukura - Lived Experienced Leadership programme (4 training days in…" at bounding box center [547, 355] width 408 height 86
paste textarea "Odyssey Learning - Peer Support 101 Training"
drag, startPoint x: 427, startPoint y: 322, endPoint x: 349, endPoint y: 326, distance: 78.5
click at [349, 326] on textarea "He Puāwai Manukura - Lived Experienced Leadership programme (4 training days in…" at bounding box center [547, 355] width 408 height 86
click at [544, 359] on textarea "He Puāwai Manukura - Lived Experienced Leadership programme (4 training days in…" at bounding box center [547, 355] width 408 height 86
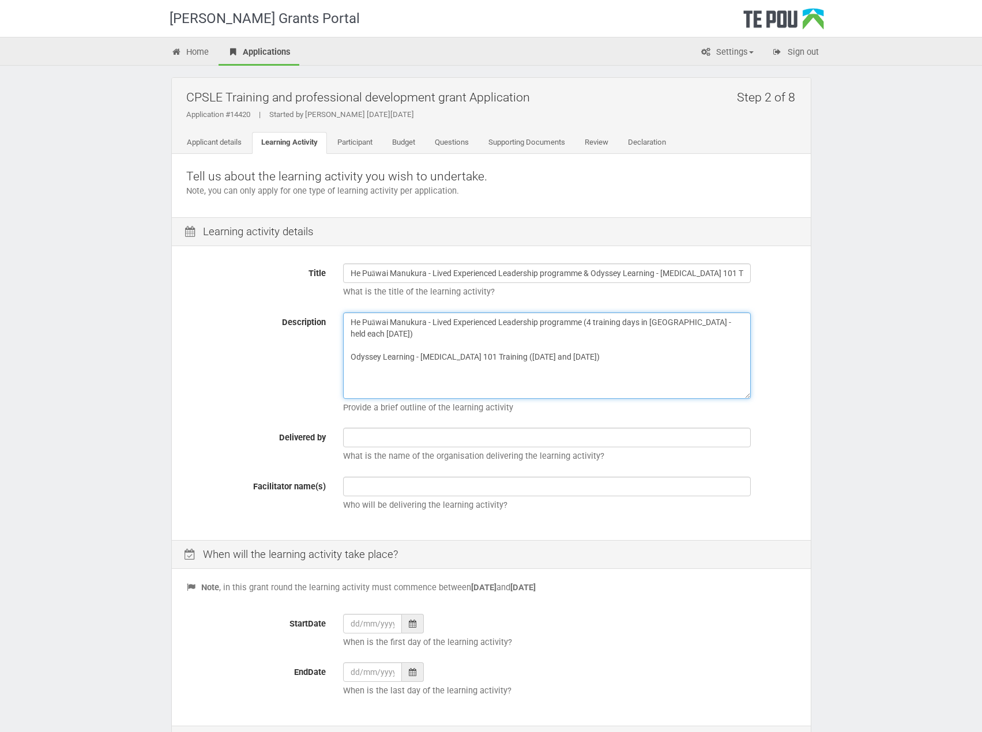
drag, startPoint x: 427, startPoint y: 323, endPoint x: 346, endPoint y: 313, distance: 81.9
click at [345, 313] on textarea "He Puāwai Manukura - Lived Experienced Leadership programme (4 training days in…" at bounding box center [547, 355] width 408 height 86
type textarea "He Puāwai Manukura - Lived Experienced Leadership programme (4 training days in…"
click at [360, 440] on input "text" at bounding box center [547, 438] width 408 height 20
paste input "He Puāwai Manukura"
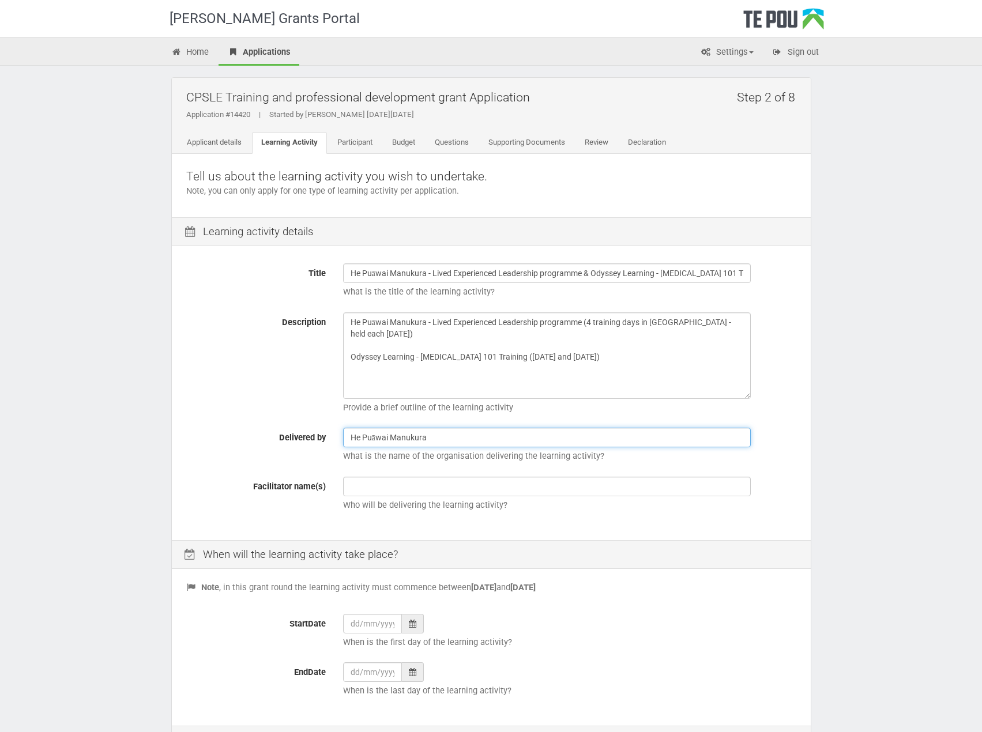
click at [448, 436] on input "He Puāwai Manukura" at bounding box center [547, 438] width 408 height 20
type input "He Puāwai Manukura (Take Notice) and Odyssey"
drag, startPoint x: 425, startPoint y: 437, endPoint x: 344, endPoint y: 444, distance: 81.6
click at [344, 444] on input "He Puāwai Manukura (Take Notice) and Odyssey" at bounding box center [547, 438] width 408 height 20
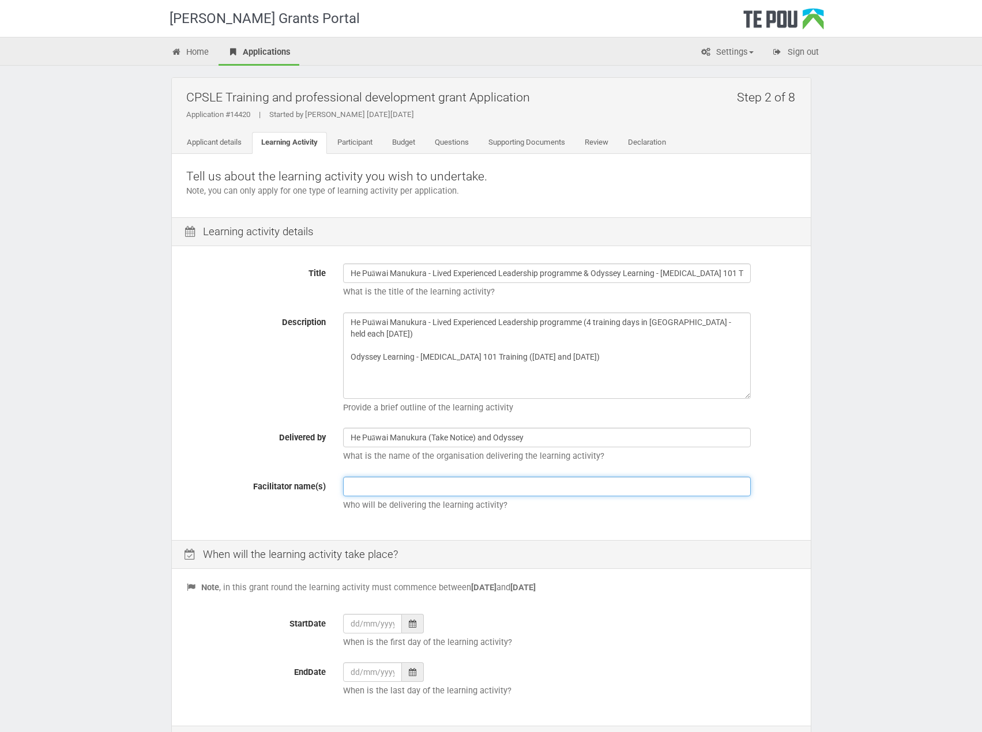
click at [366, 487] on input "text" at bounding box center [547, 487] width 408 height 20
paste input "He Puāwai Manukura"
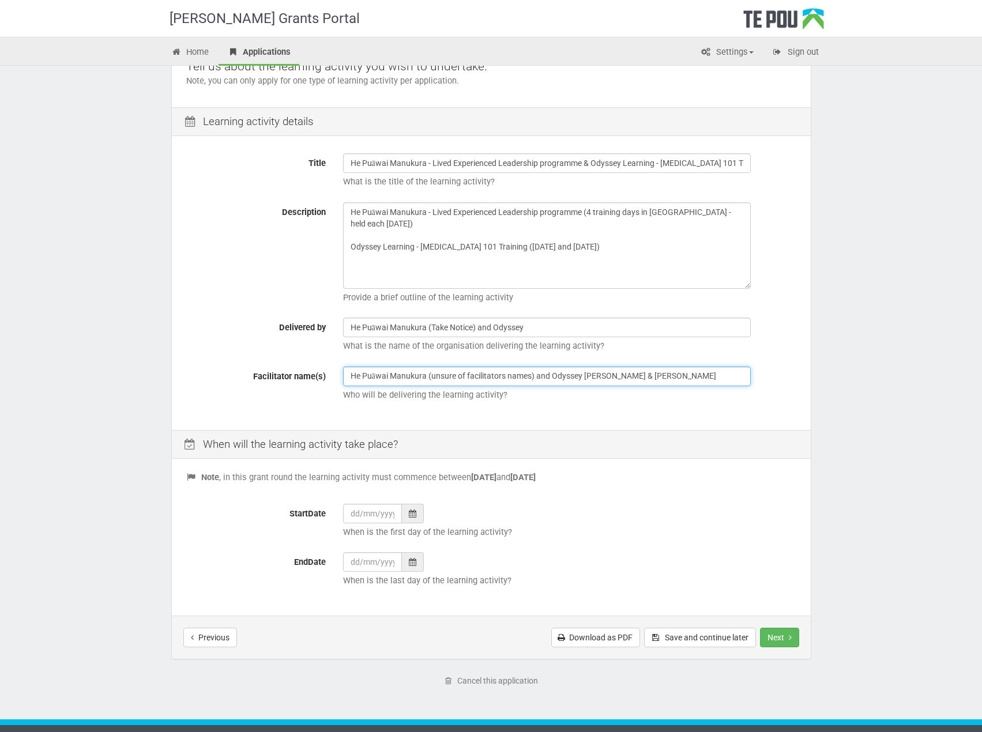
scroll to position [135, 0]
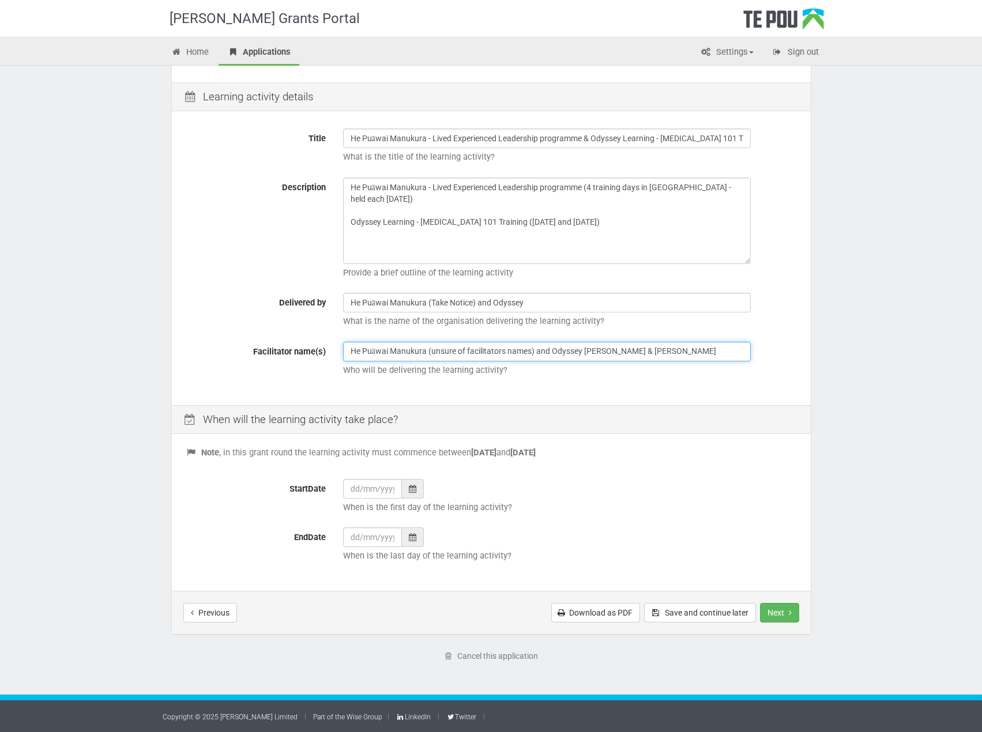
type input "He Puāwai Manukura (unsure of facilitators names) and Odyssey Dave & Becs"
click at [413, 488] on icon at bounding box center [412, 489] width 7 height 8
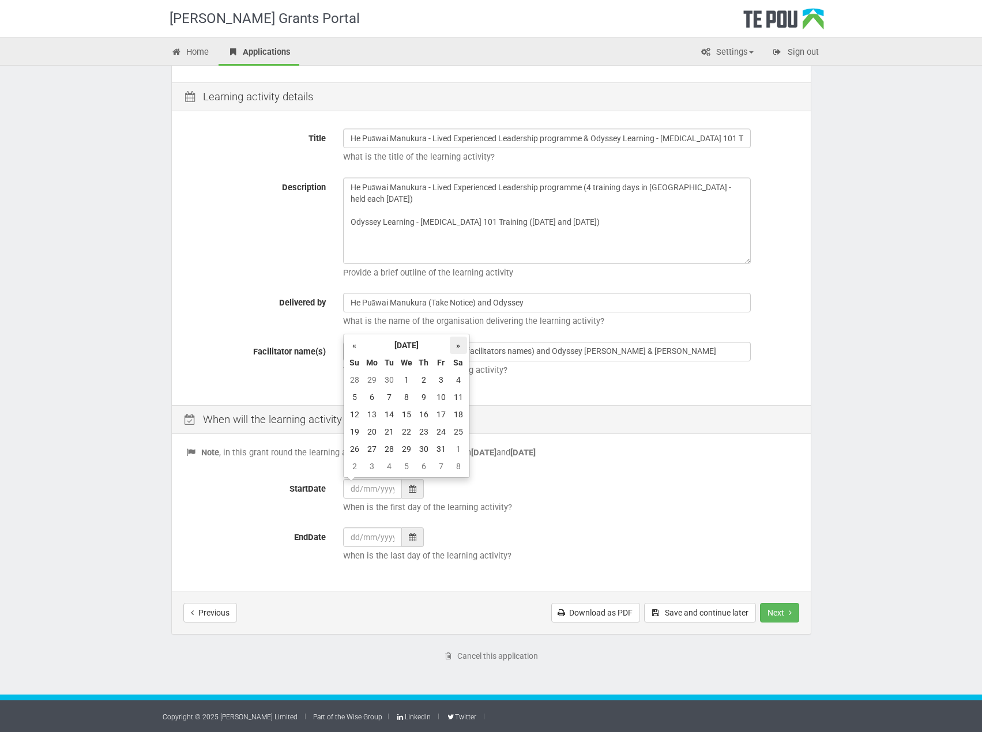
click at [455, 340] on th "»" at bounding box center [458, 345] width 17 height 17
click at [426, 395] on td "6" at bounding box center [423, 397] width 17 height 17
type input "06/11/2025"
click at [410, 532] on div at bounding box center [413, 538] width 22 height 20
click at [456, 394] on th "»" at bounding box center [458, 393] width 17 height 17
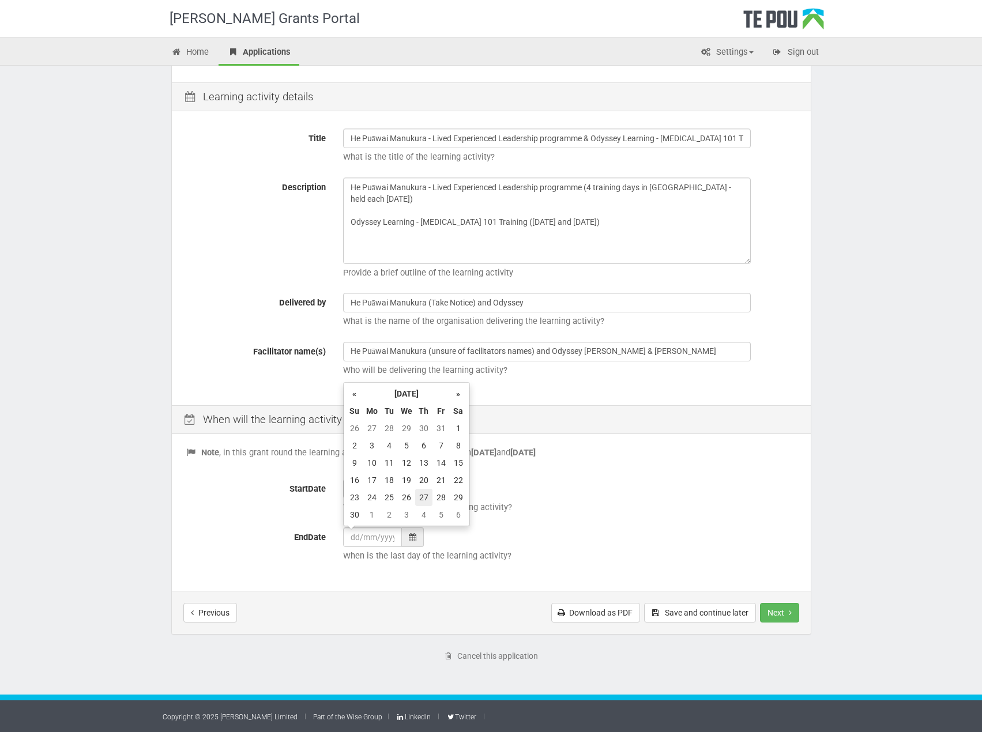
click at [426, 496] on td "27" at bounding box center [423, 497] width 17 height 17
click at [414, 536] on icon at bounding box center [412, 537] width 7 height 8
click at [596, 529] on div "27/11/2025 When is the last day of the learning activity?" at bounding box center [569, 548] width 470 height 40
click at [415, 537] on icon at bounding box center [412, 537] width 7 height 8
click at [455, 392] on th "»" at bounding box center [458, 393] width 17 height 17
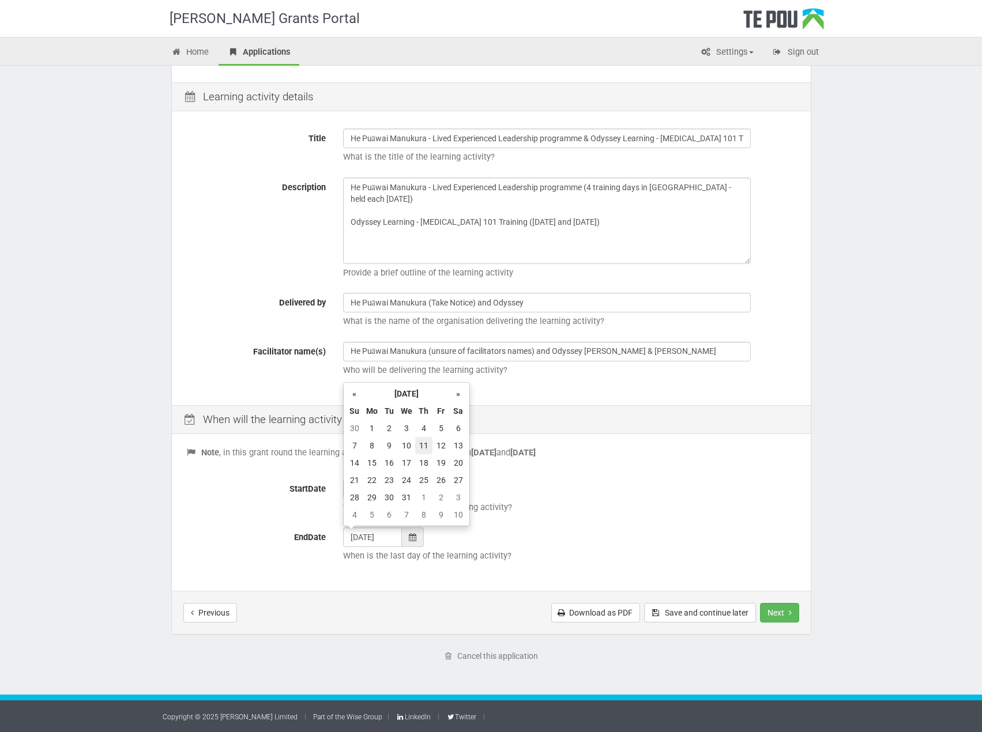
click at [424, 444] on td "11" at bounding box center [423, 445] width 17 height 17
type input "11/12/2025"
click at [605, 552] on p "When is the last day of the learning activity?" at bounding box center [569, 556] width 453 height 12
click at [785, 615] on button "Next" at bounding box center [779, 613] width 39 height 20
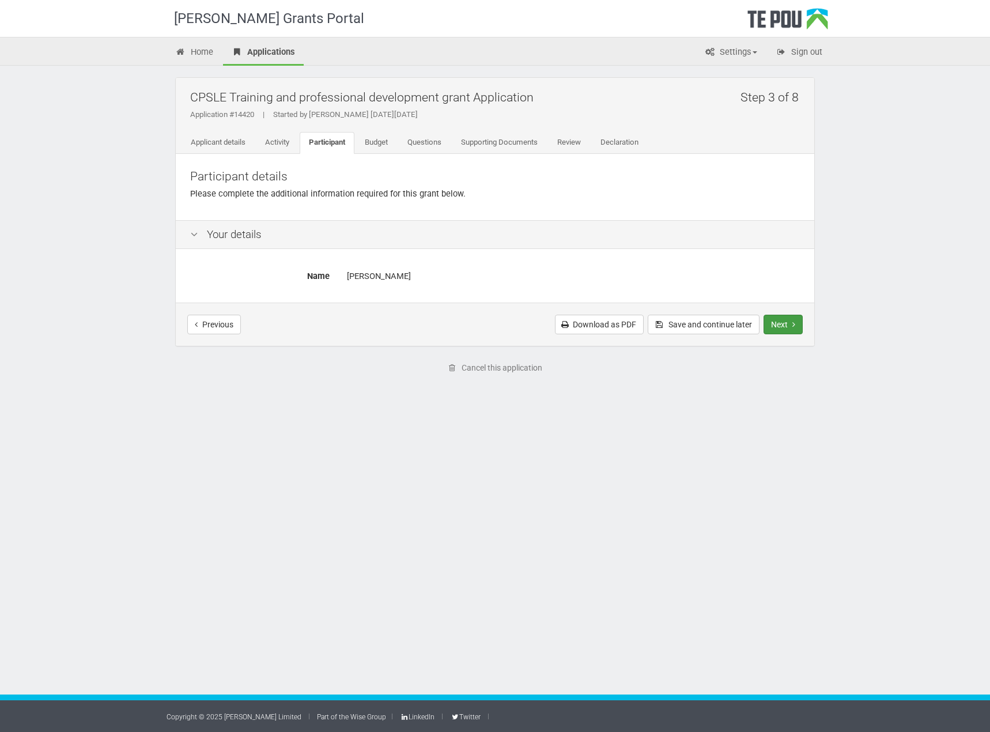
click at [785, 325] on button "Next" at bounding box center [783, 325] width 39 height 20
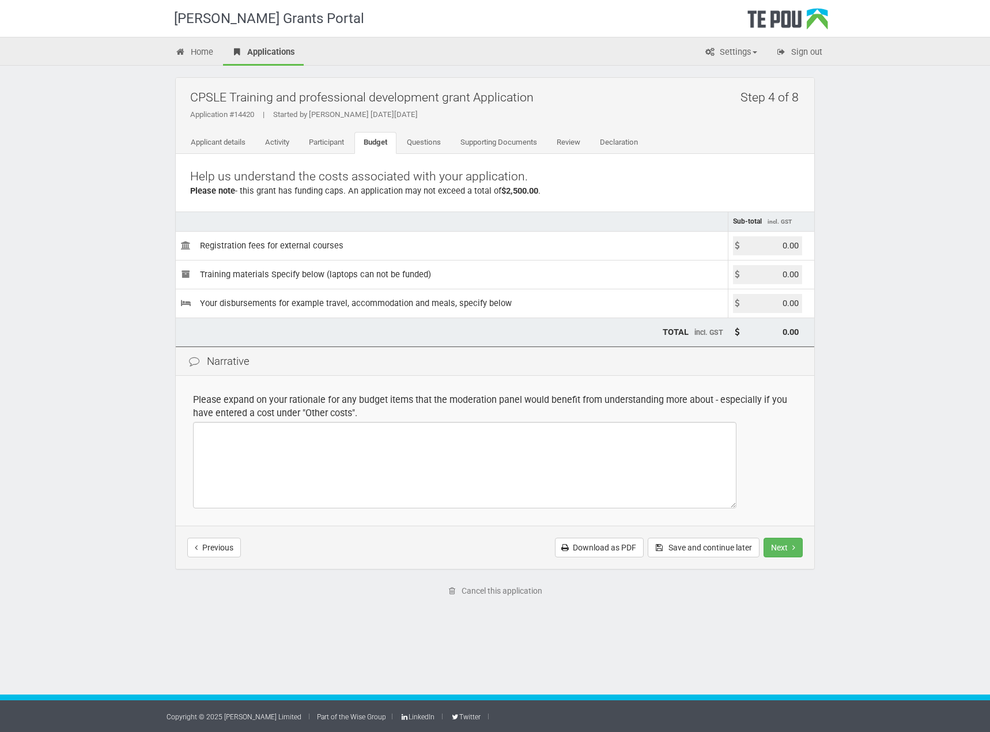
drag, startPoint x: 779, startPoint y: 243, endPoint x: 809, endPoint y: 248, distance: 30.4
click at [809, 248] on td "0.00" at bounding box center [771, 245] width 86 height 29
type input "575.00"
click at [683, 551] on button "Save and continue later" at bounding box center [704, 548] width 112 height 20
